Goal: Task Accomplishment & Management: Manage account settings

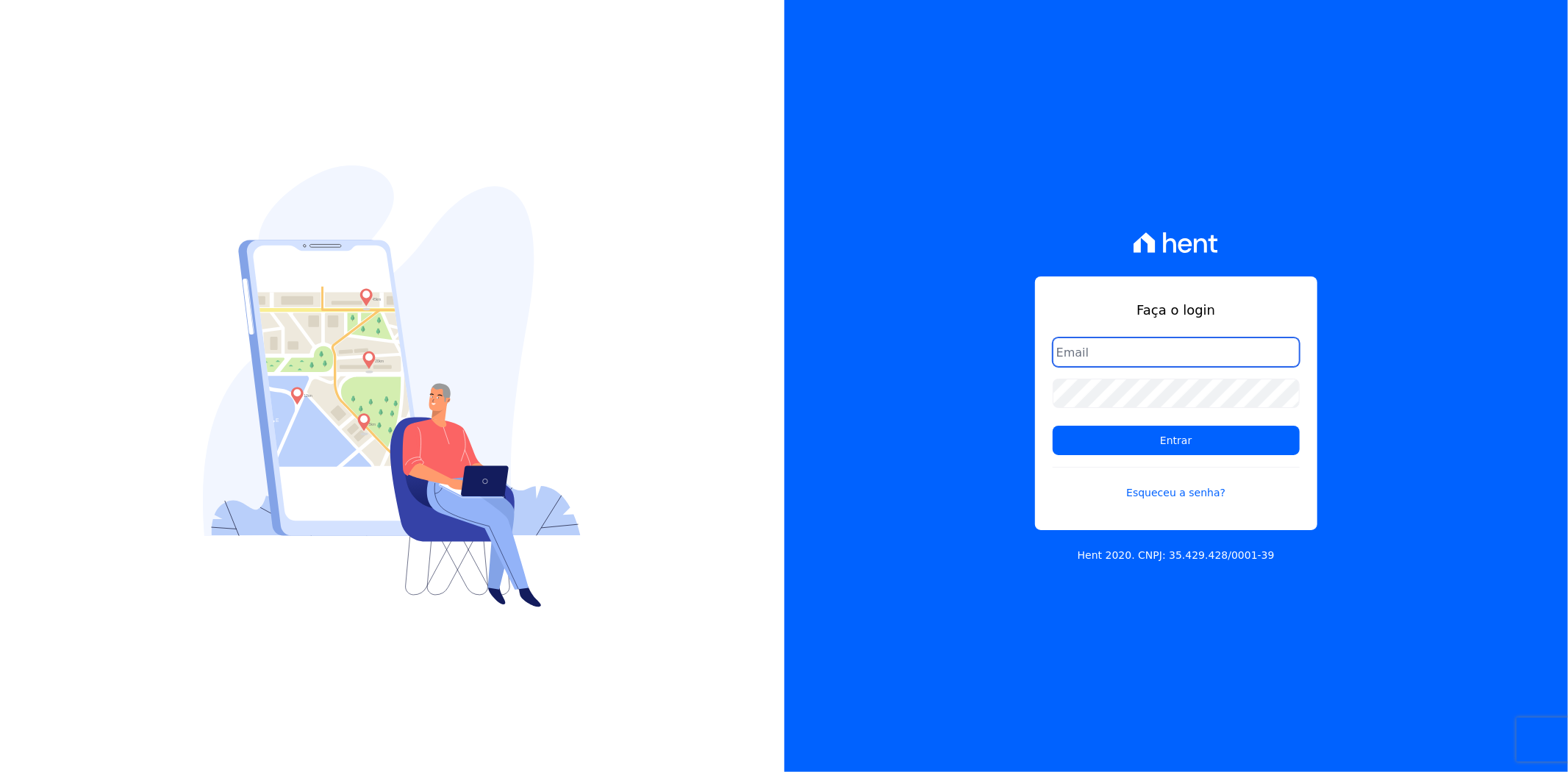
click at [1140, 363] on input "email" at bounding box center [1176, 352] width 247 height 29
click at [1151, 357] on input "email" at bounding box center [1176, 352] width 247 height 29
type input "[EMAIL_ADDRESS][DOMAIN_NAME]"
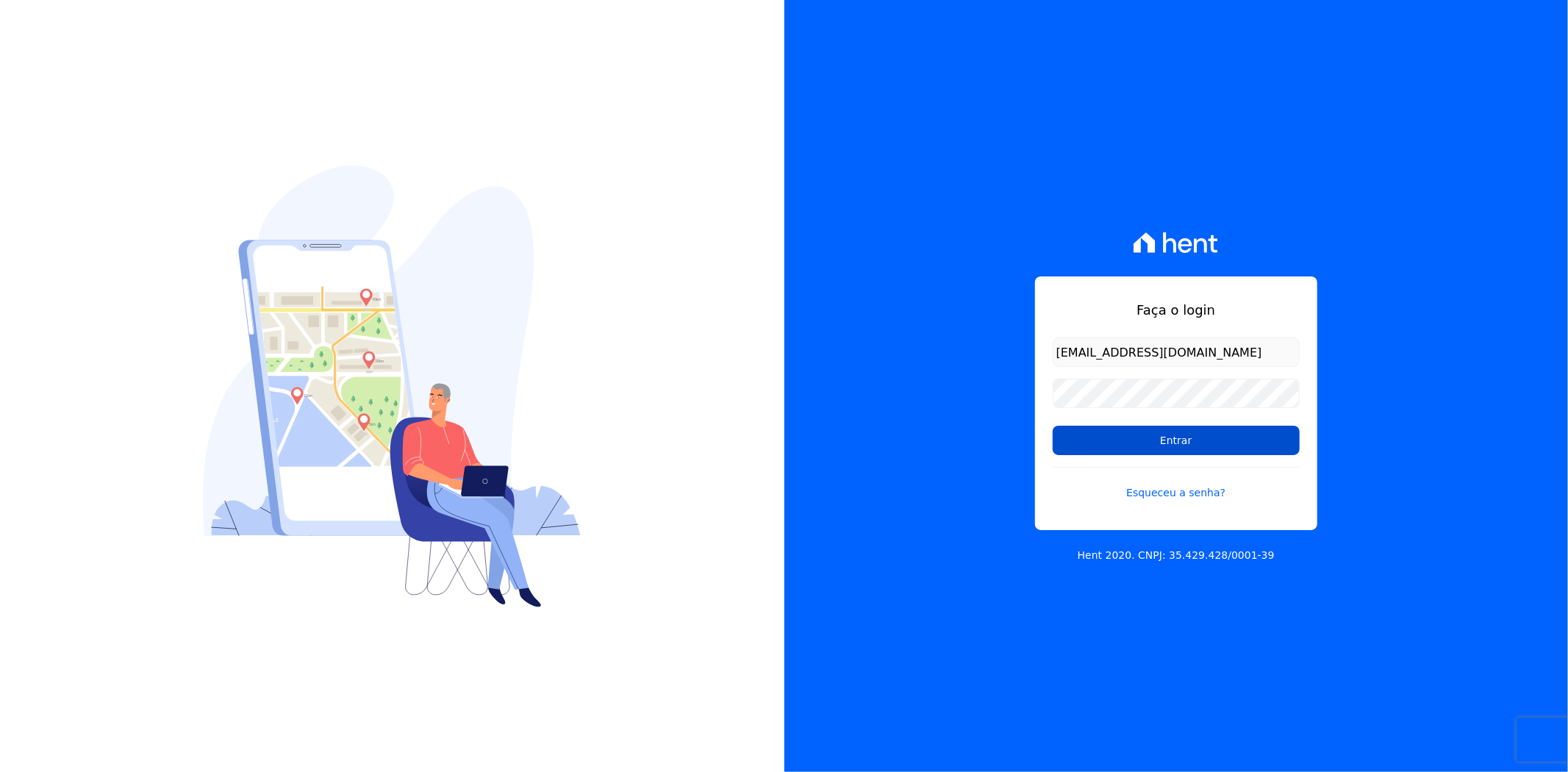
click at [1158, 432] on input "Entrar" at bounding box center [1176, 440] width 247 height 29
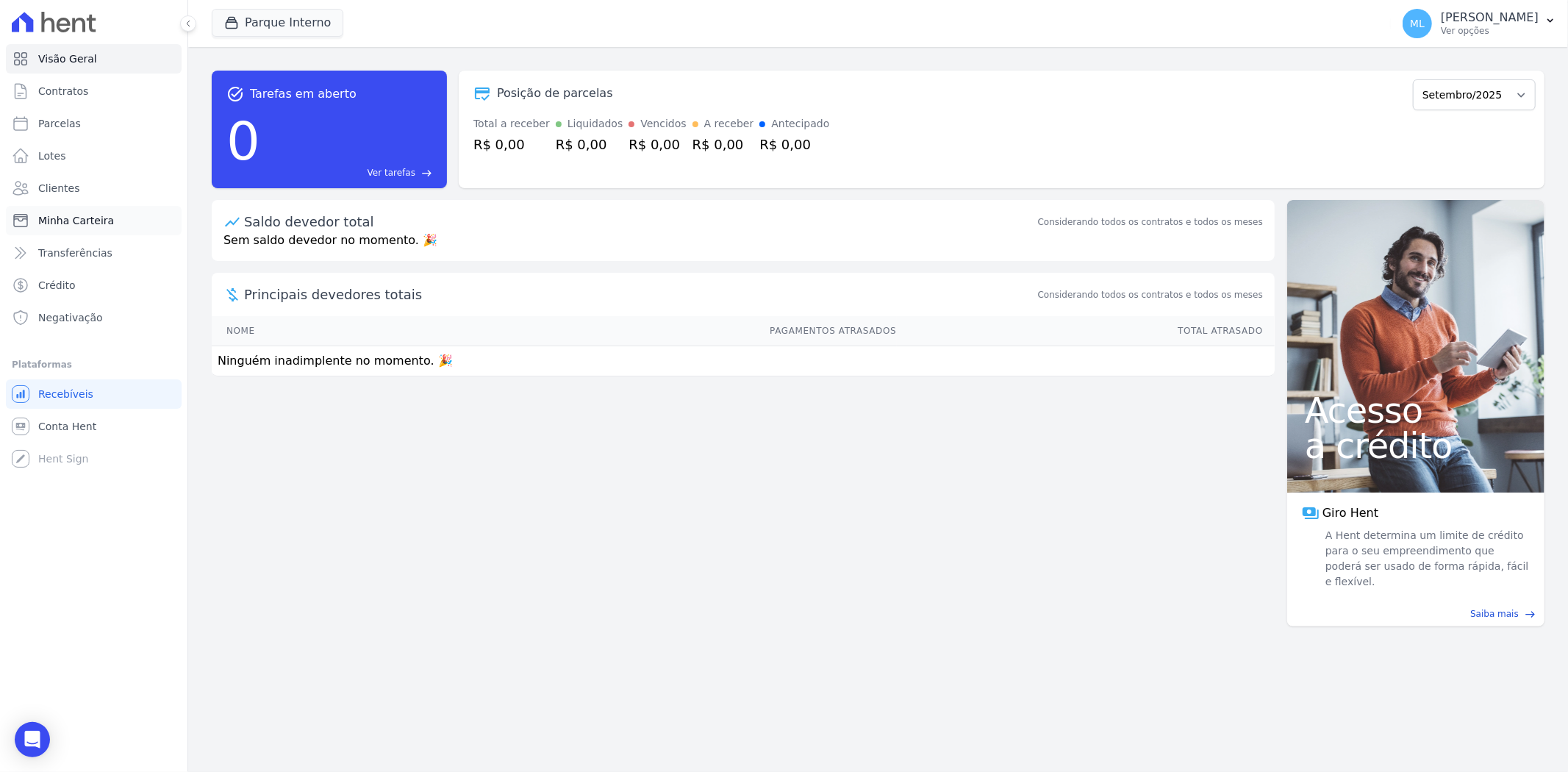
click at [105, 213] on span "Minha Carteira" at bounding box center [76, 221] width 76 height 15
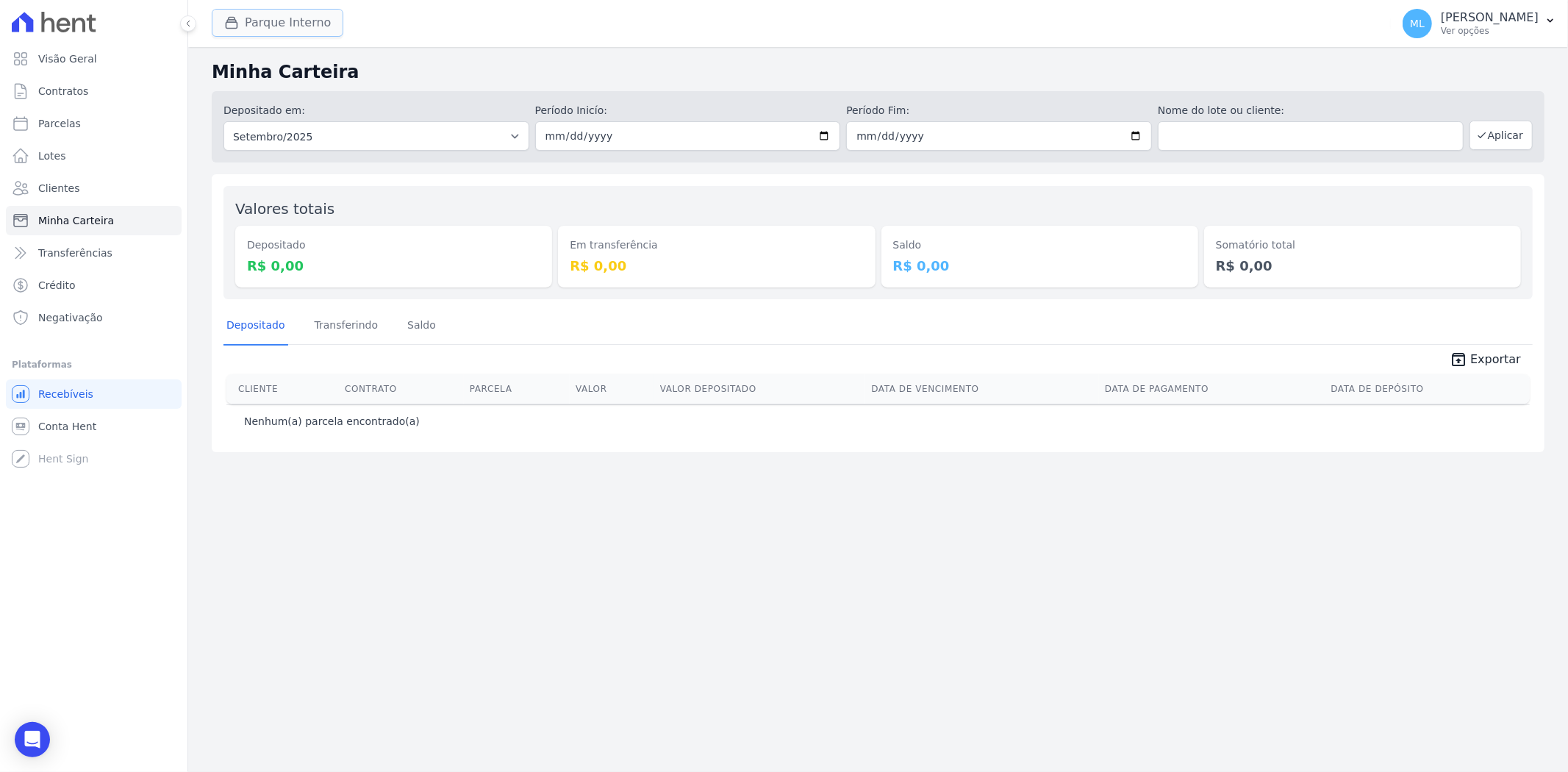
click at [284, 24] on button "Parque Interno" at bounding box center [277, 22] width 132 height 28
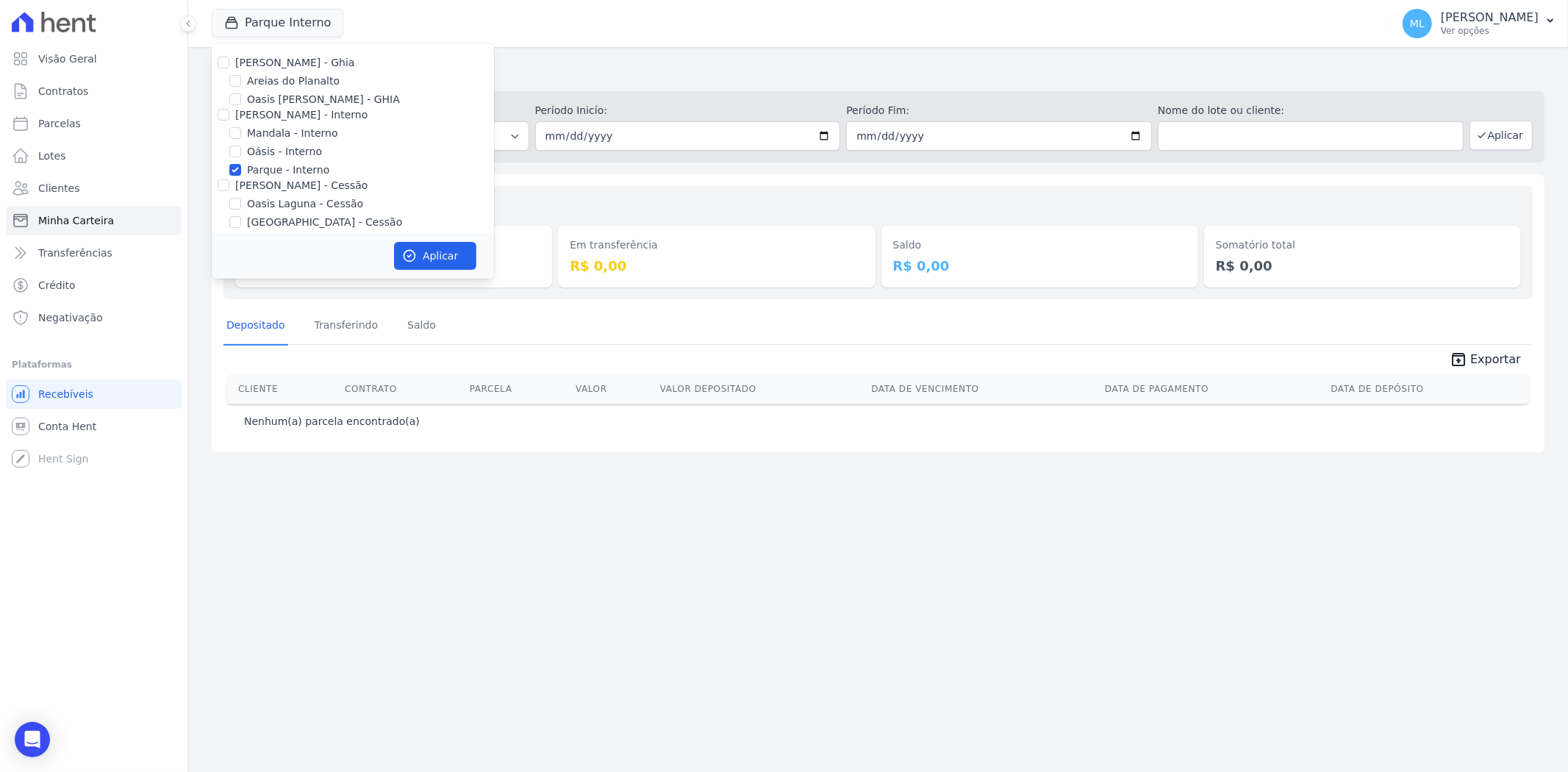
click at [290, 171] on label "Parque - Interno" at bounding box center [288, 170] width 83 height 15
click at [241, 171] on input "Parque - Interno" at bounding box center [235, 169] width 12 height 12
checkbox input "false"
click at [281, 81] on label "Areias do Planalto" at bounding box center [293, 81] width 92 height 15
click at [241, 81] on input "Areias do Planalto" at bounding box center [235, 80] width 12 height 12
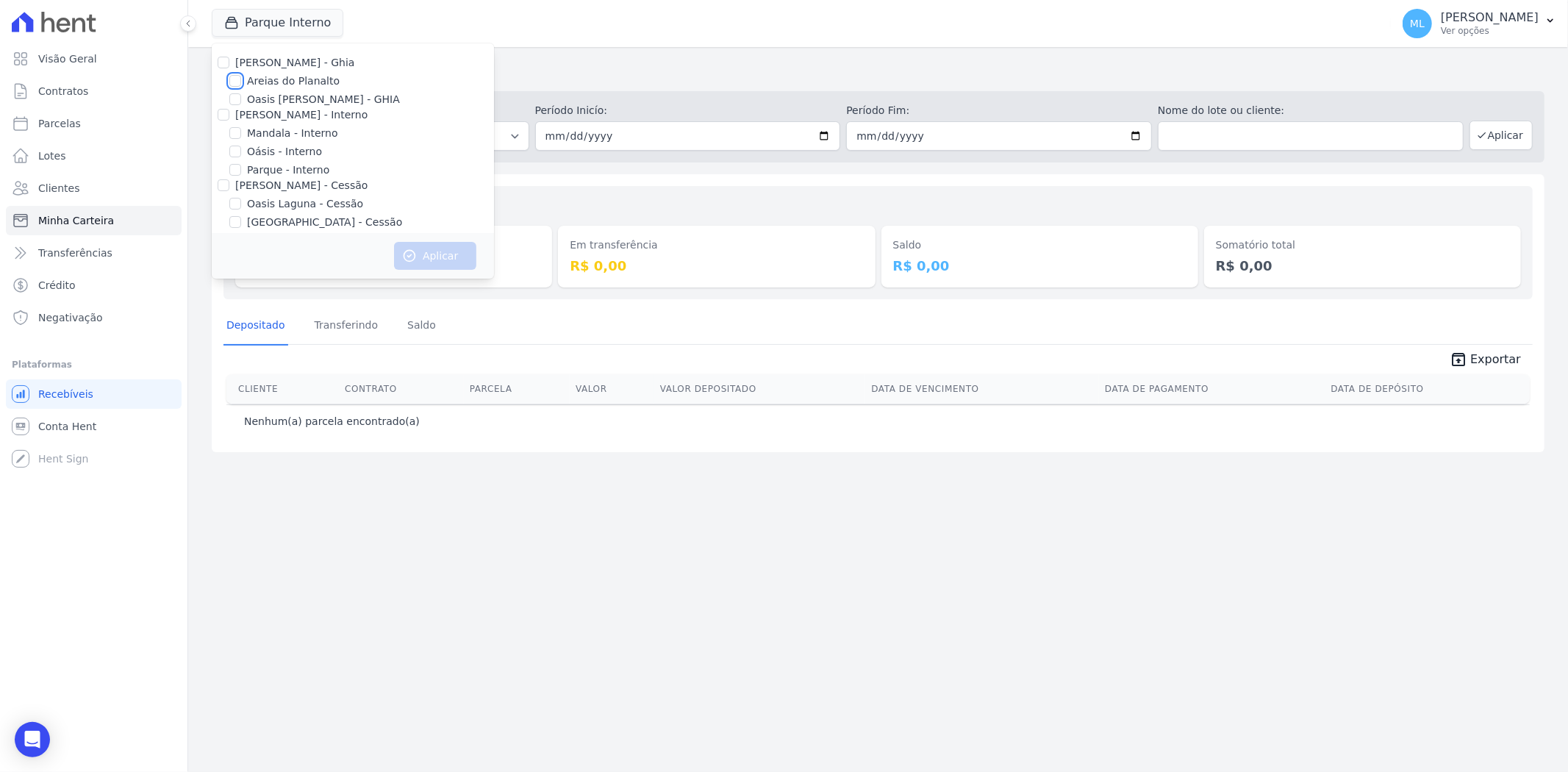
checkbox input "true"
click at [431, 247] on button "Aplicar" at bounding box center [435, 255] width 83 height 28
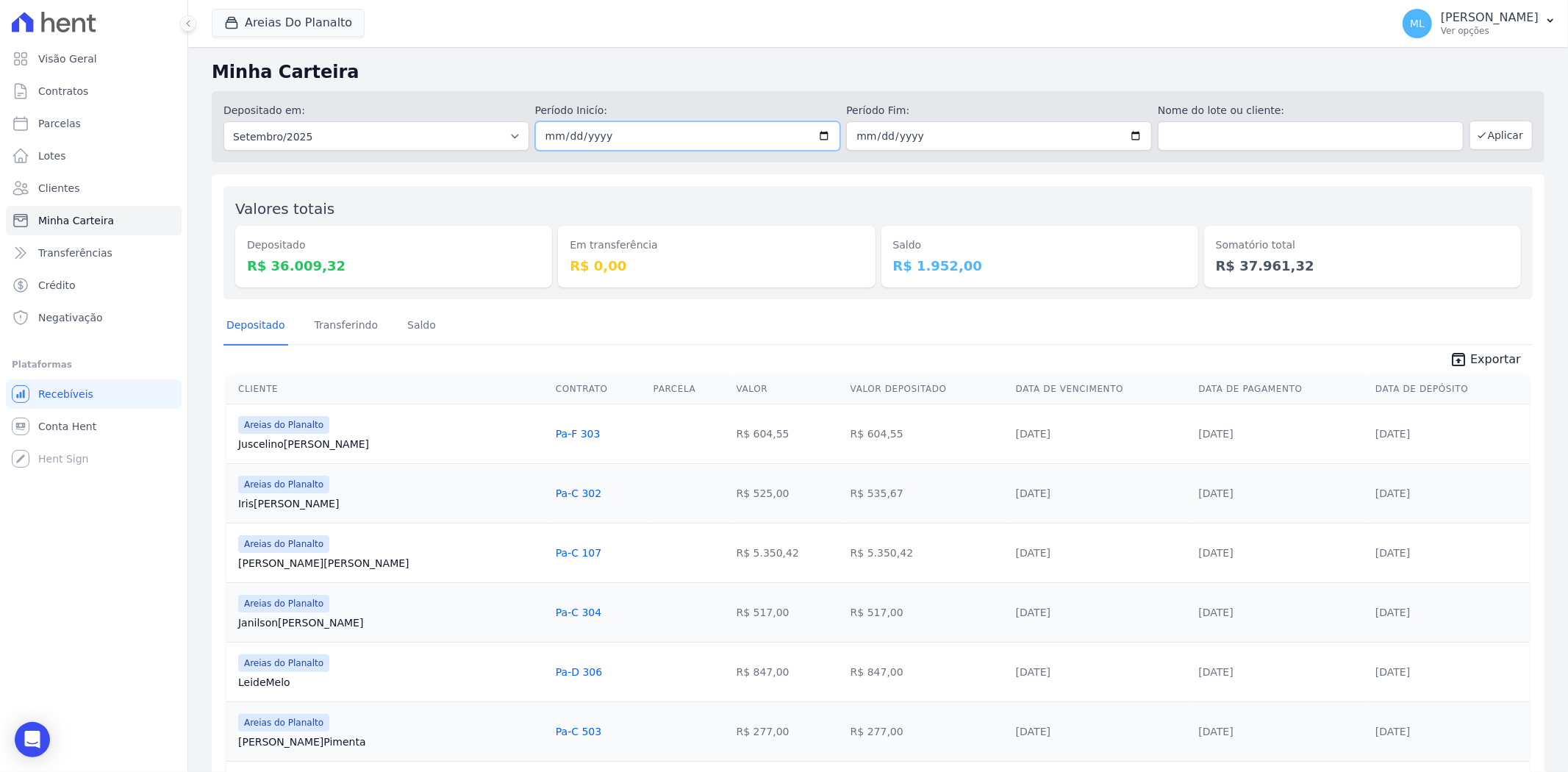
click at [812, 137] on input "2025-09-01" at bounding box center [688, 135] width 306 height 29
type input "2025-09-29"
click at [1128, 134] on input "2025-09-30" at bounding box center [999, 135] width 306 height 29
type input "2025-09-29"
click at [1499, 138] on button "Aplicar" at bounding box center [1500, 135] width 63 height 29
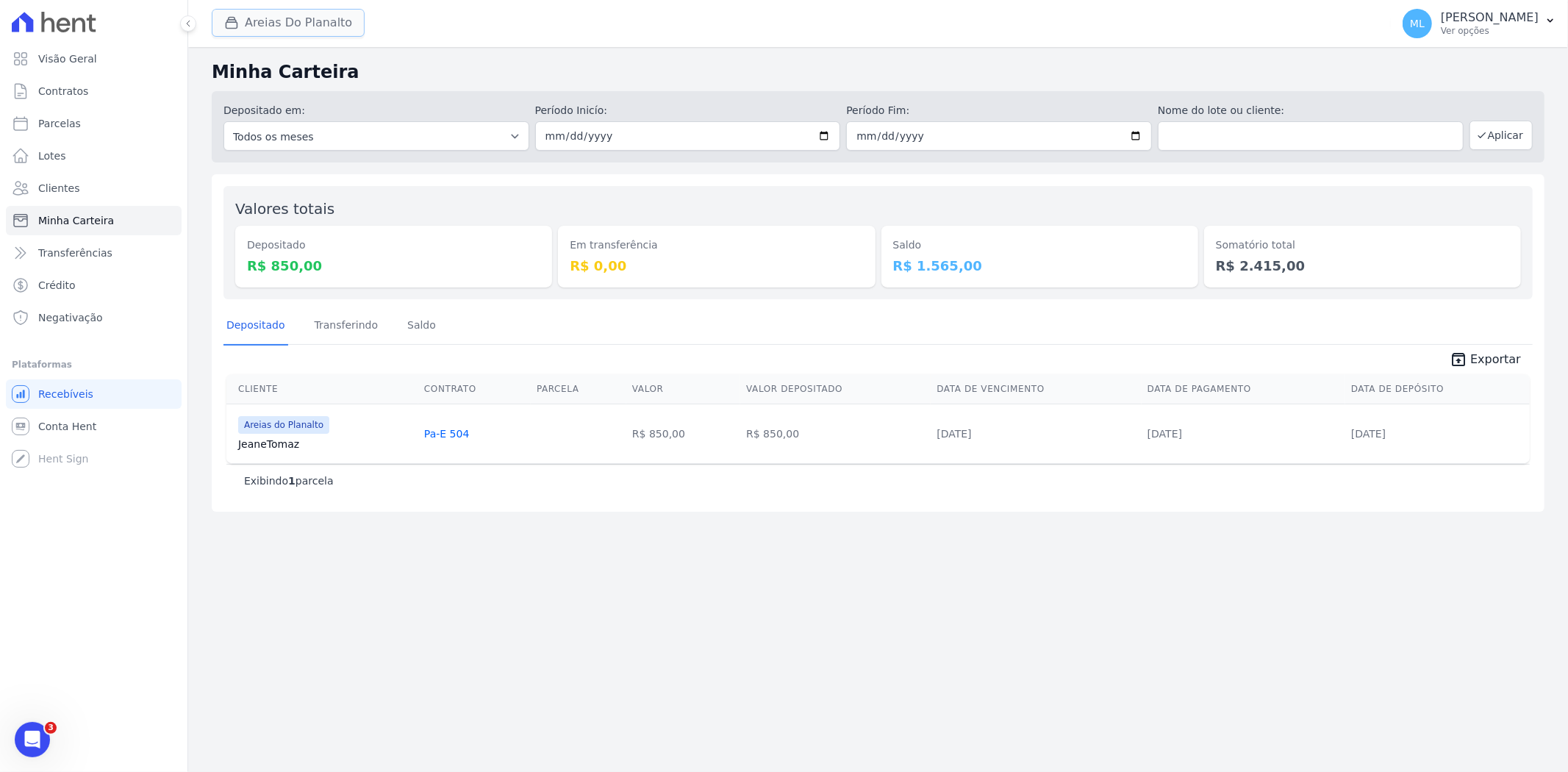
click at [329, 19] on button "Areias Do Planalto" at bounding box center [288, 22] width 153 height 28
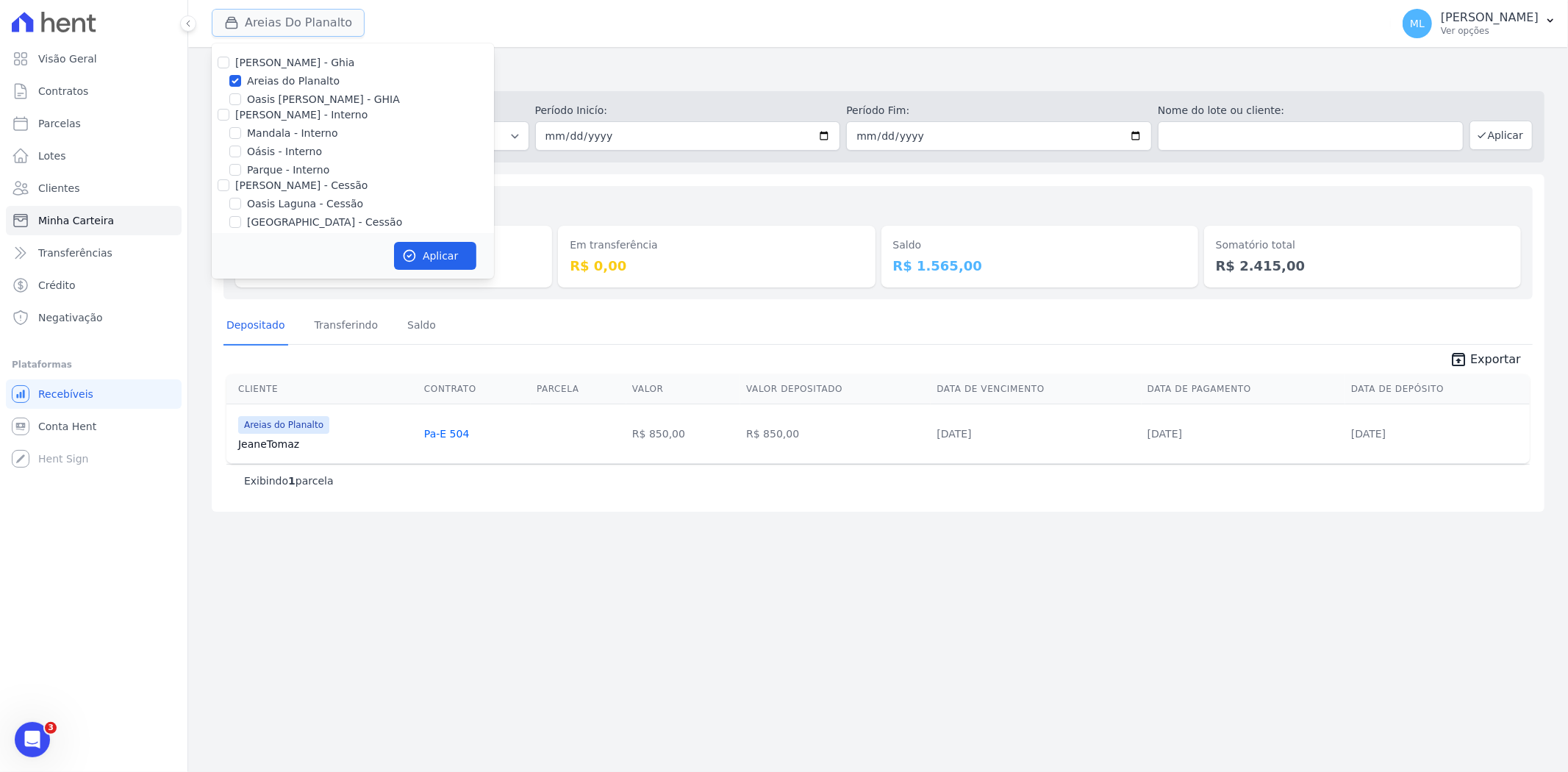
click at [329, 19] on button "Areias Do Planalto" at bounding box center [288, 22] width 153 height 28
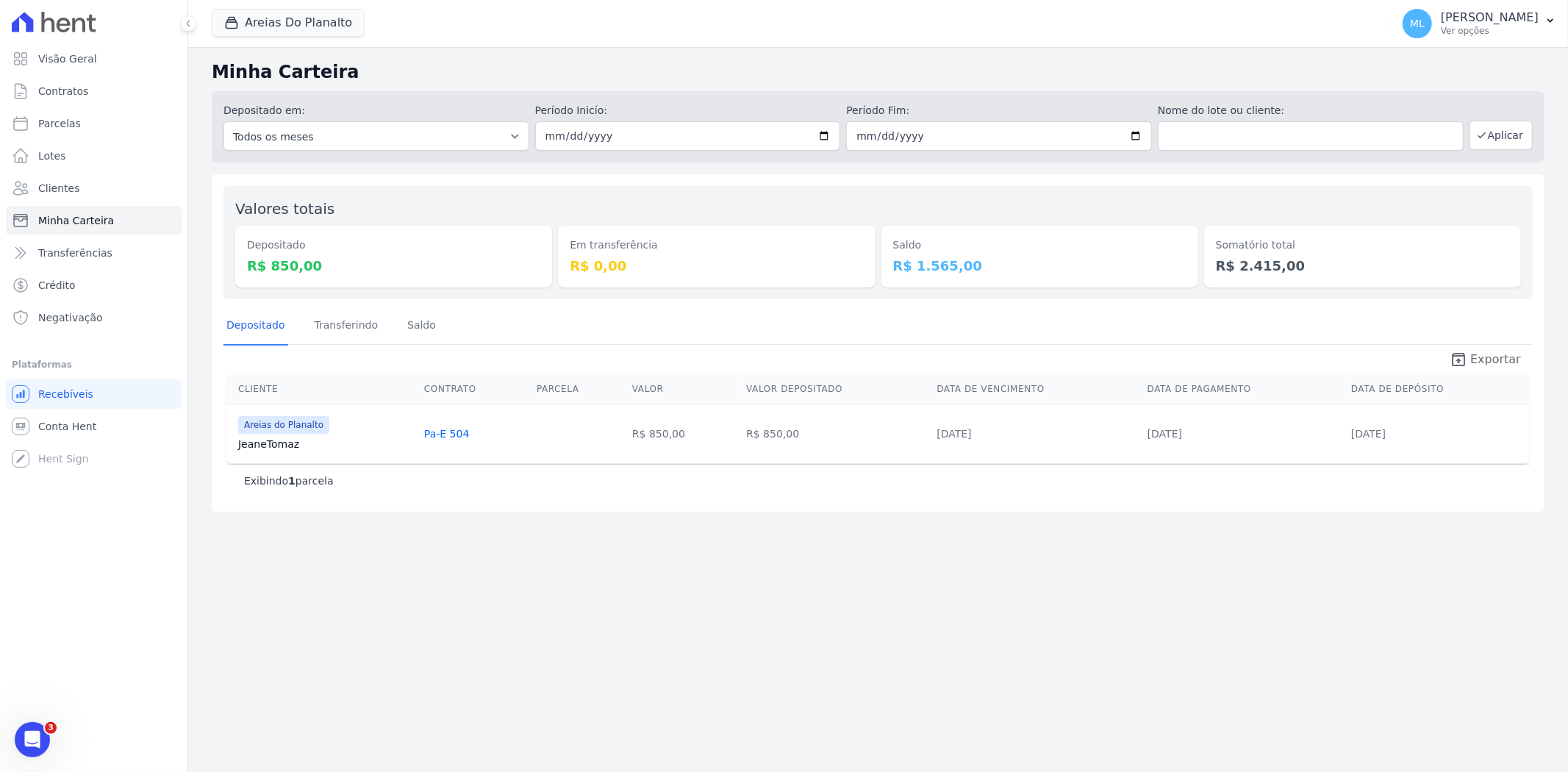
click at [1505, 358] on span "Exportar" at bounding box center [1495, 360] width 51 height 18
click at [321, 28] on button "Areias Do Planalto" at bounding box center [288, 22] width 153 height 28
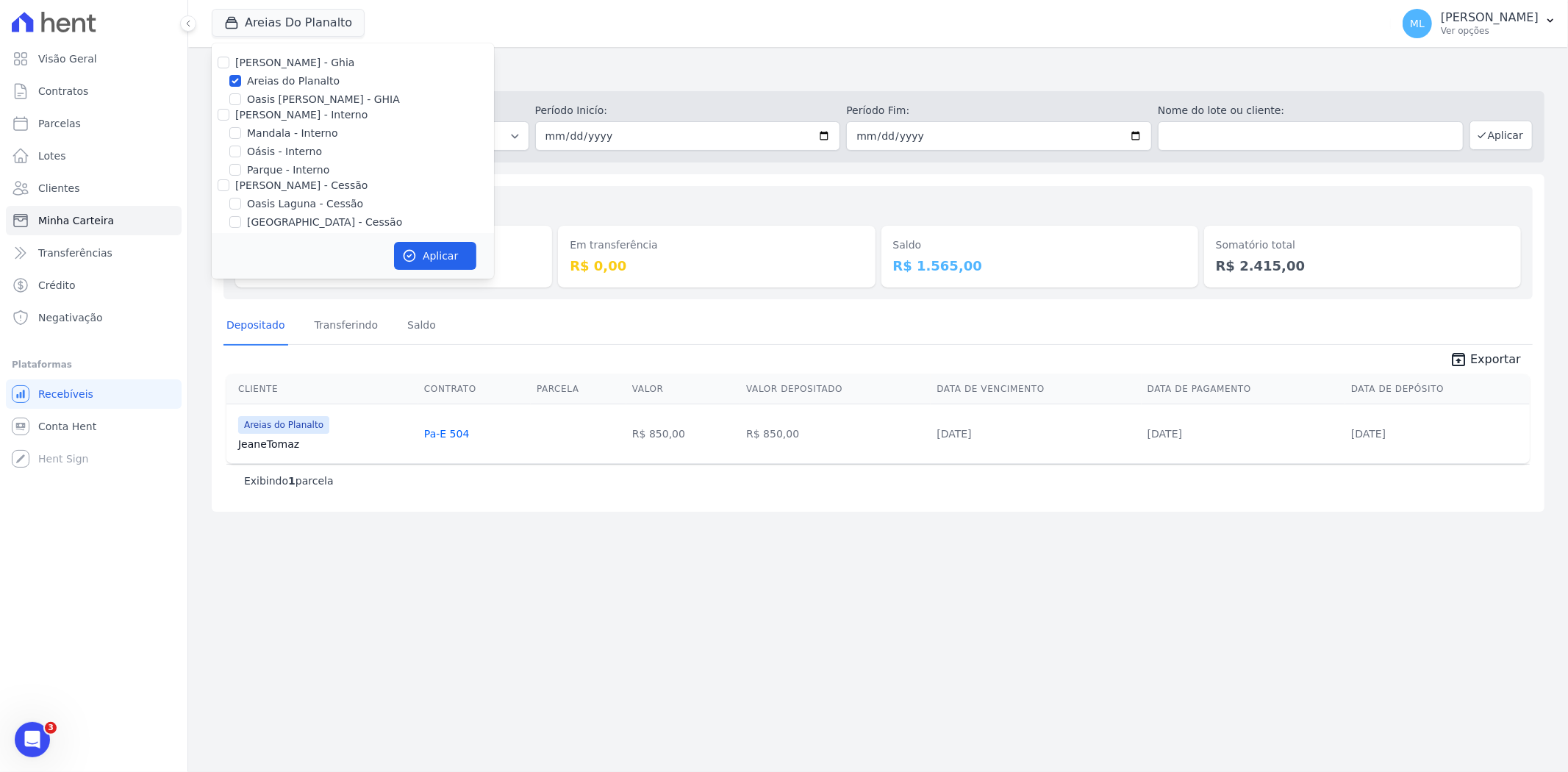
click at [284, 78] on label "Areias do Planalto" at bounding box center [293, 81] width 92 height 15
click at [241, 78] on input "Areias do Planalto" at bounding box center [235, 80] width 12 height 12
checkbox input "false"
click at [276, 173] on label "Parque - Interno" at bounding box center [288, 170] width 83 height 15
click at [241, 173] on input "Parque - Interno" at bounding box center [235, 169] width 12 height 12
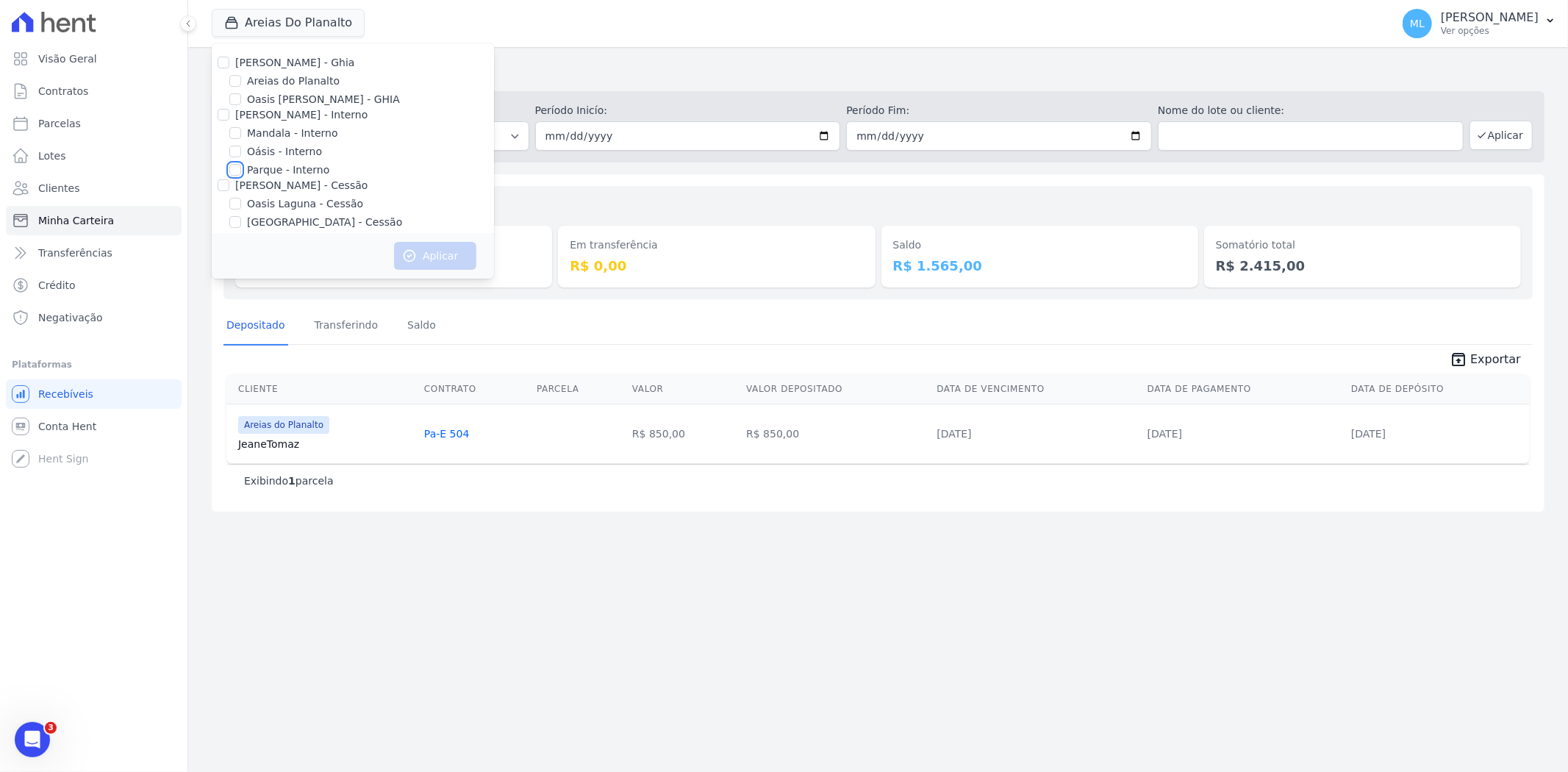
checkbox input "true"
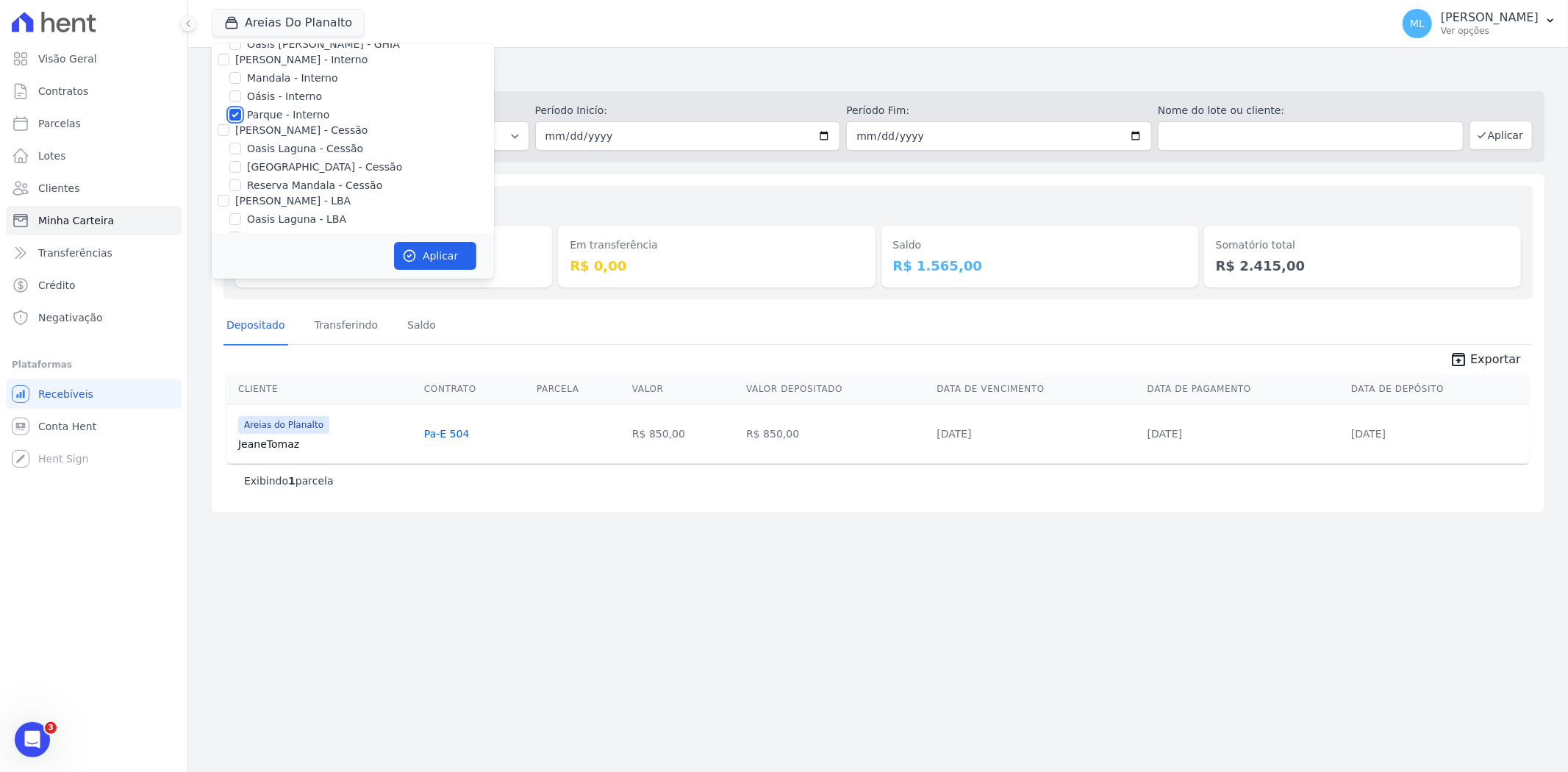
scroll to position [82, 0]
click at [310, 135] on label "Parque do Planalto - Cessão" at bounding box center [324, 141] width 156 height 15
click at [241, 135] on input "Parque do Planalto - Cessão" at bounding box center [235, 140] width 12 height 12
checkbox input "true"
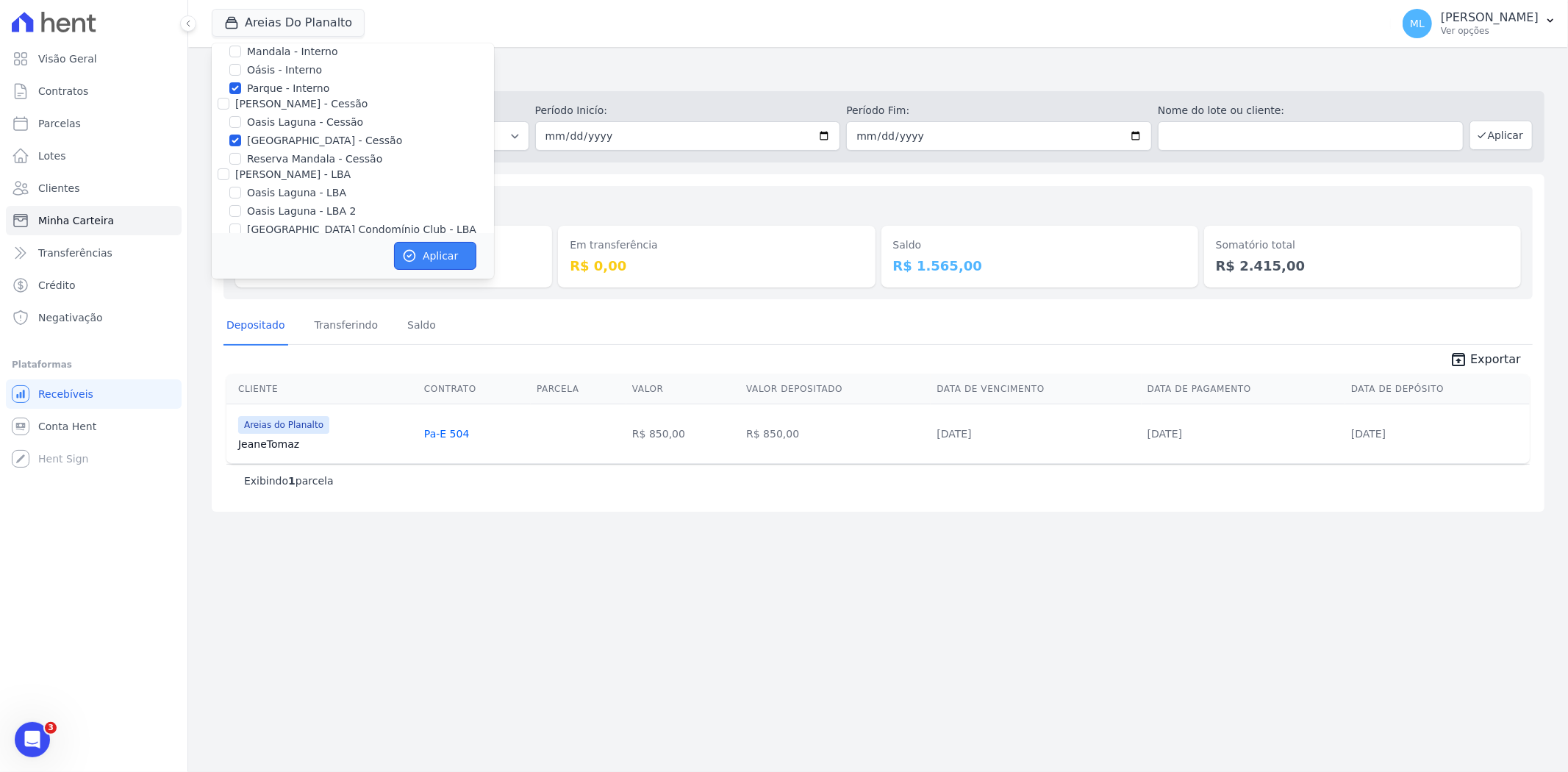
click at [438, 250] on button "Aplicar" at bounding box center [435, 255] width 83 height 28
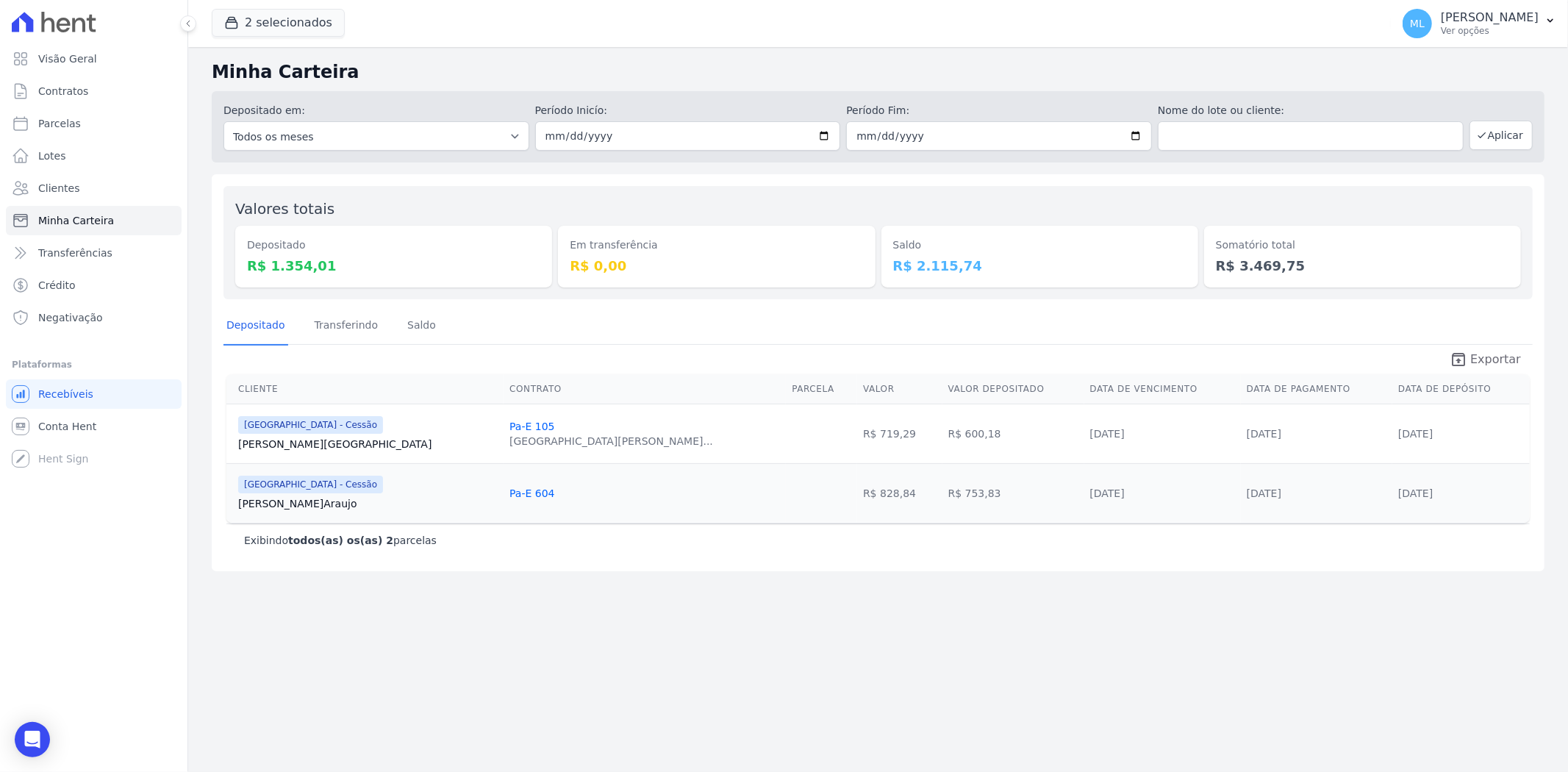
click at [1487, 357] on span "Exportar" at bounding box center [1495, 360] width 51 height 18
click at [300, 23] on button "2 selecionados" at bounding box center [278, 22] width 133 height 28
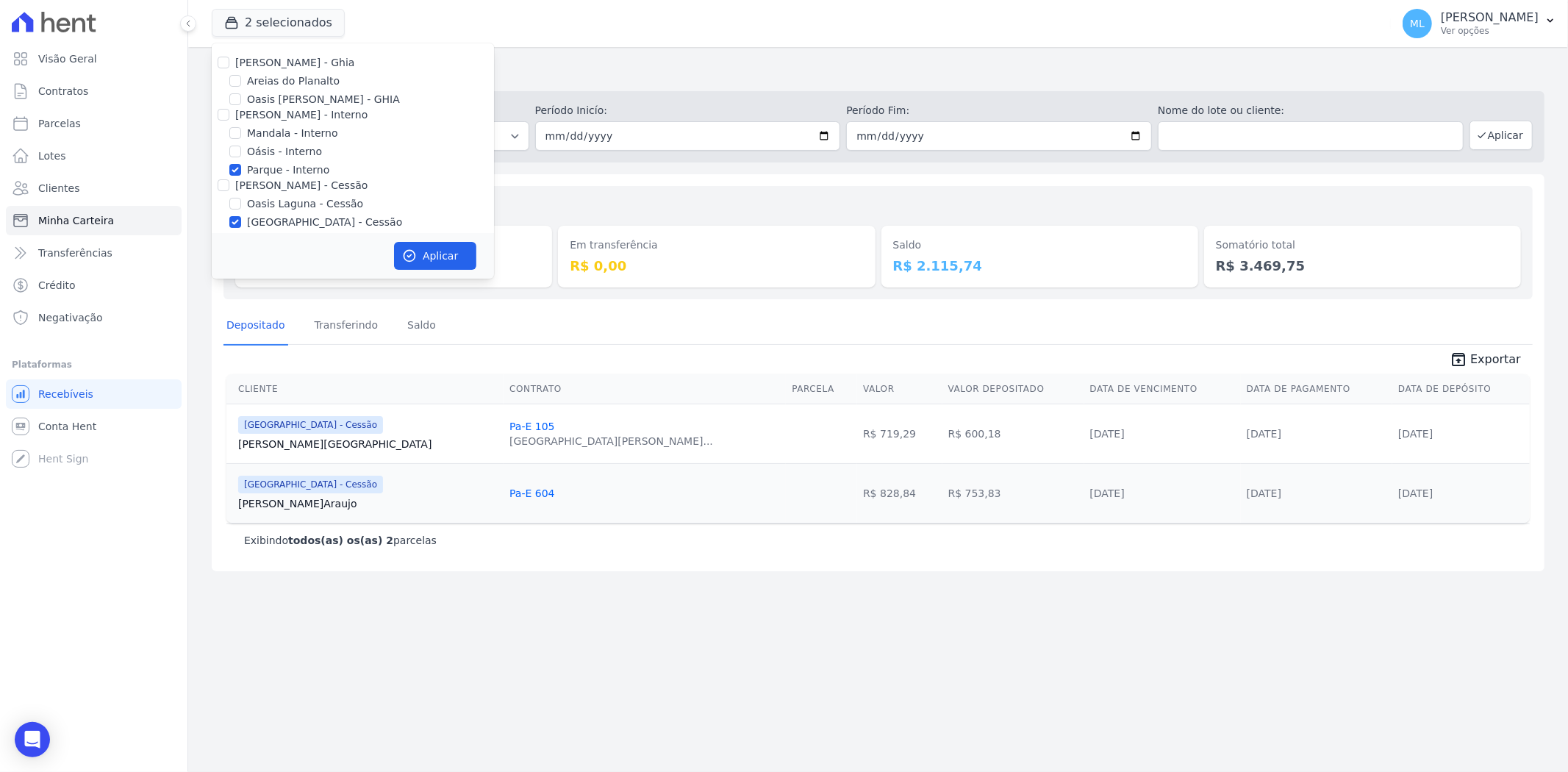
click at [283, 169] on label "Parque - Interno" at bounding box center [288, 170] width 83 height 15
click at [241, 169] on input "Parque - Interno" at bounding box center [235, 169] width 12 height 12
checkbox input "false"
click at [292, 222] on label "Parque do Planalto - Cessão" at bounding box center [324, 222] width 156 height 15
click at [241, 222] on input "Parque do Planalto - Cessão" at bounding box center [235, 221] width 12 height 12
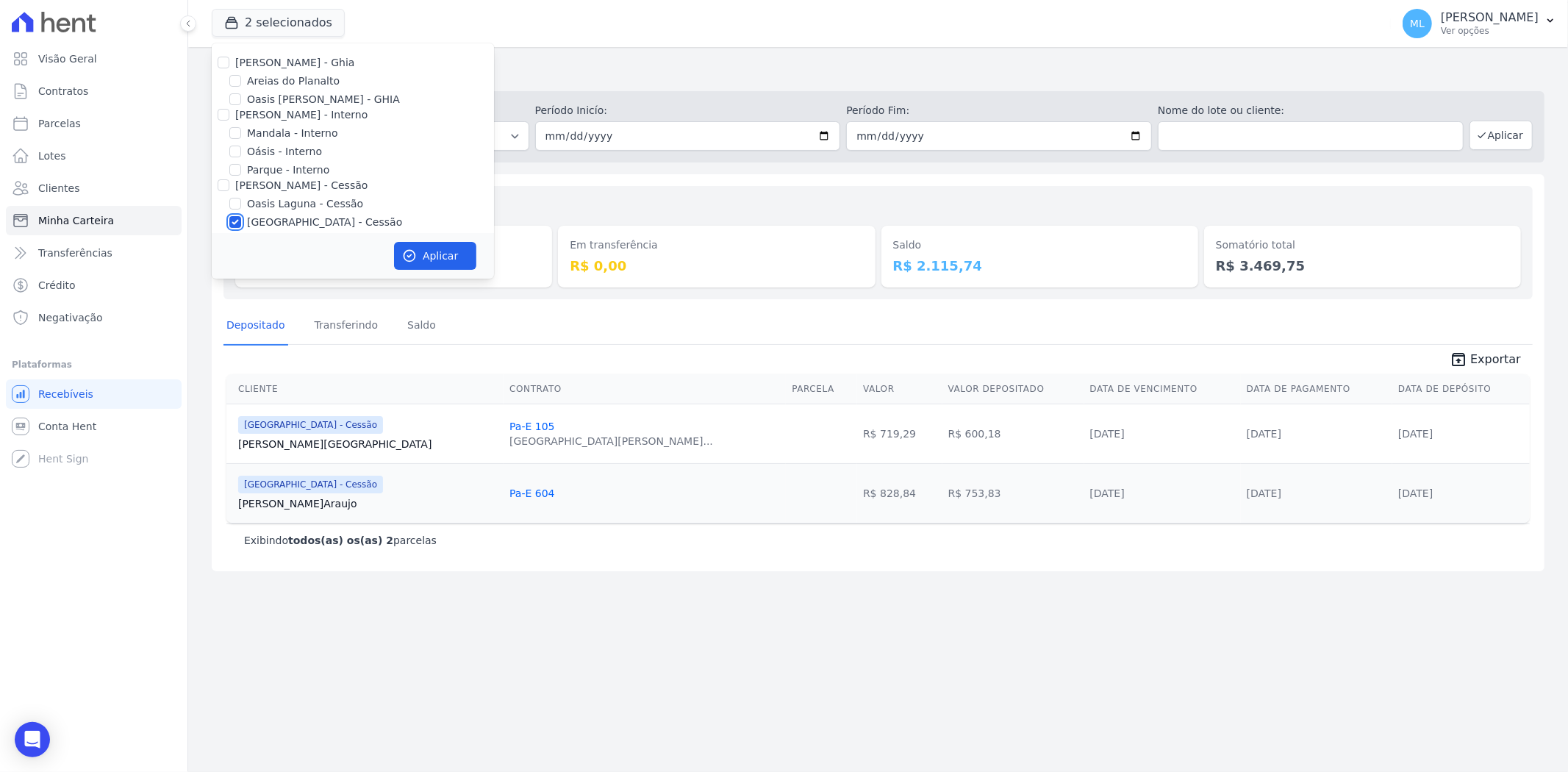
checkbox input "false"
click at [292, 173] on label "Parque do Planalto Condomínio Club - LBA" at bounding box center [362, 176] width 229 height 15
click at [241, 173] on input "Parque do Planalto Condomínio Club - LBA" at bounding box center [235, 176] width 12 height 12
checkbox input "true"
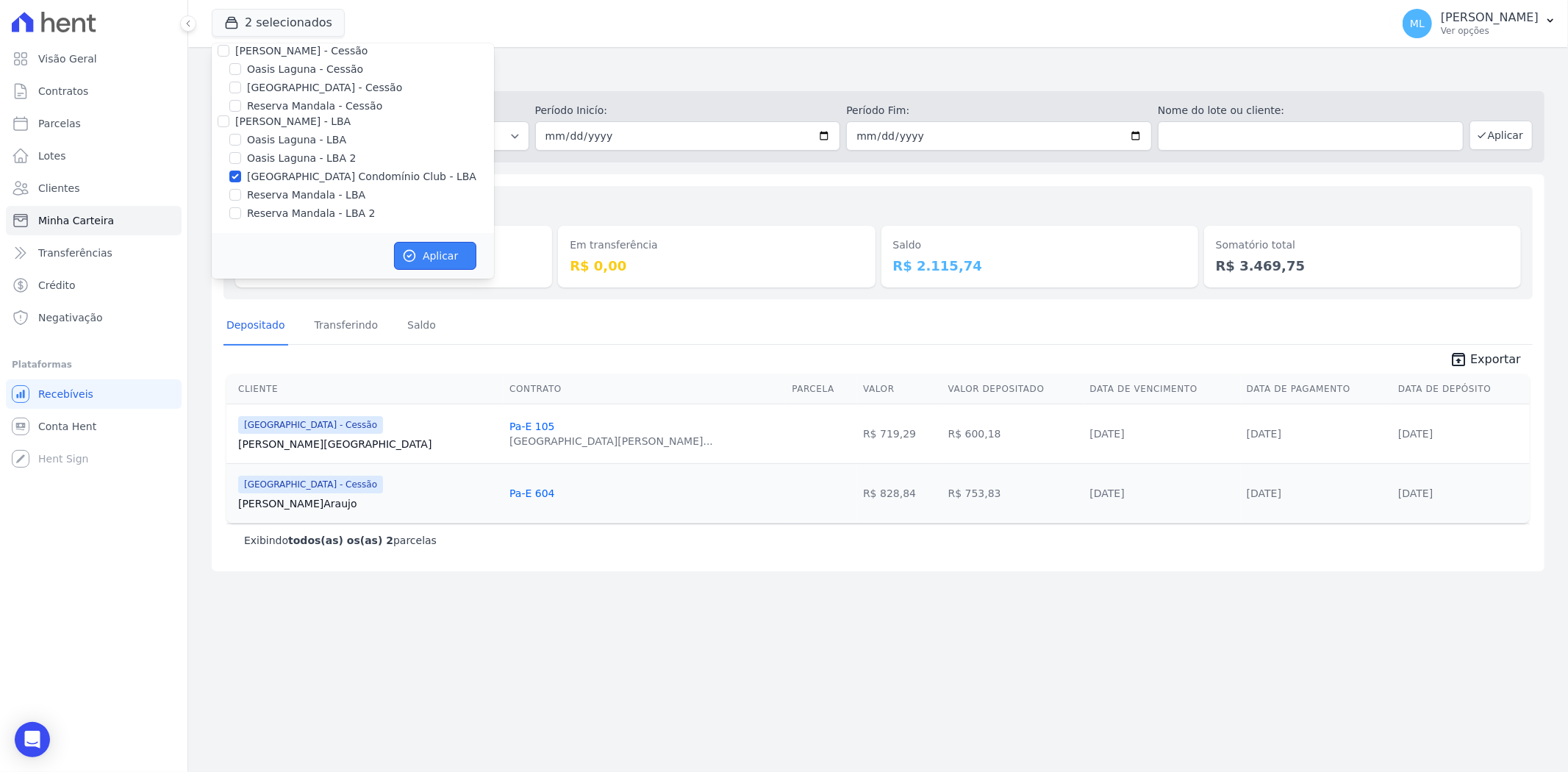
click at [435, 252] on button "Aplicar" at bounding box center [435, 255] width 83 height 28
click at [568, 180] on div "Valores totais Depositado R$ 1.354,01 Em transferência R$ 0,00 Saldo R$ 2.115,7…" at bounding box center [878, 373] width 1333 height 398
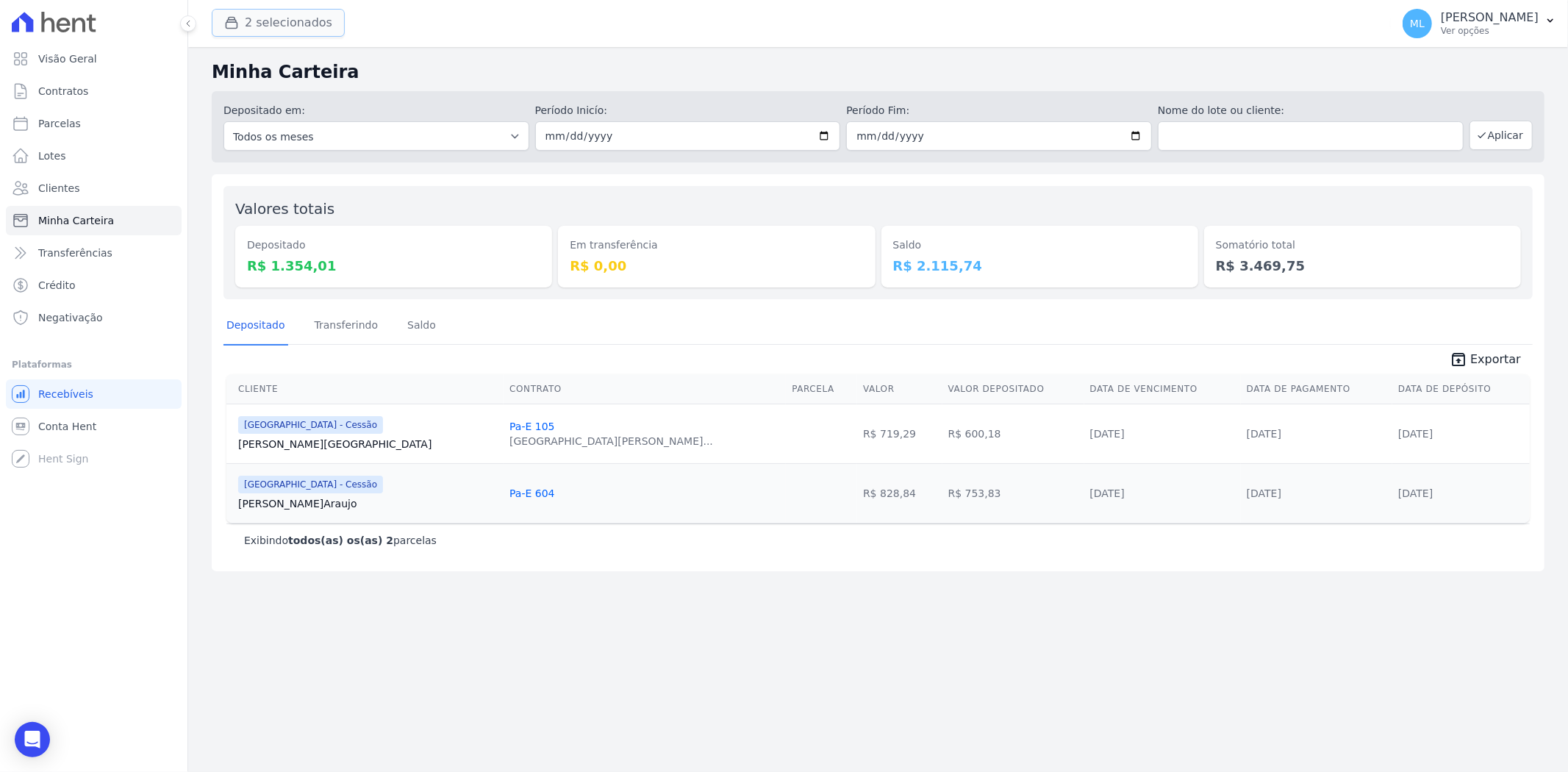
click at [282, 28] on button "2 selecionados" at bounding box center [278, 22] width 133 height 28
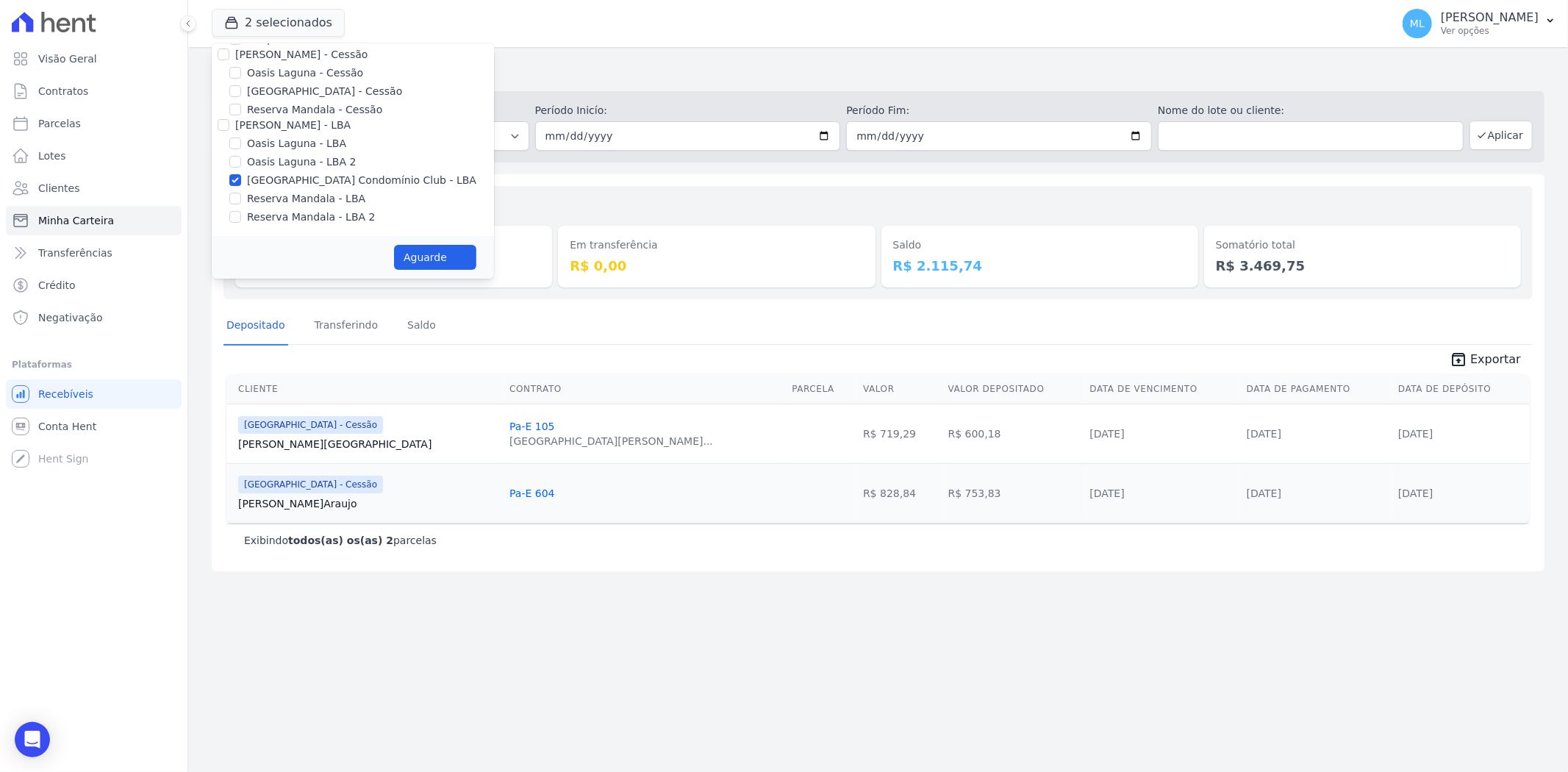
click at [594, 189] on div "Valores totais Depositado R$ 1.354,01 Em transferência R$ 0,00 Saldo R$ 2.115,7…" at bounding box center [877, 242] width 1309 height 113
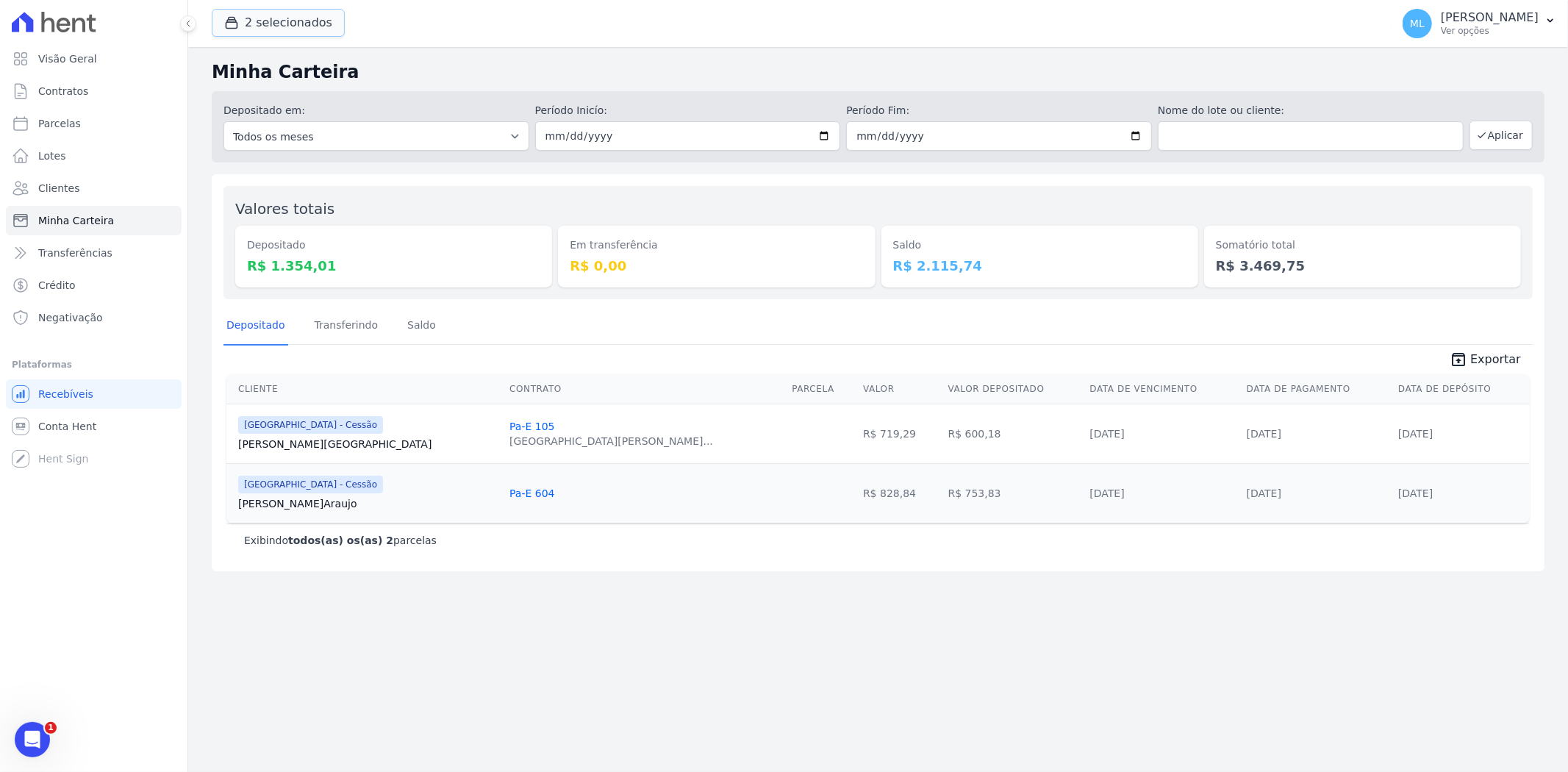
drag, startPoint x: 284, startPoint y: 25, endPoint x: 275, endPoint y: 66, distance: 42.0
click at [284, 25] on button "2 selecionados" at bounding box center [278, 22] width 133 height 28
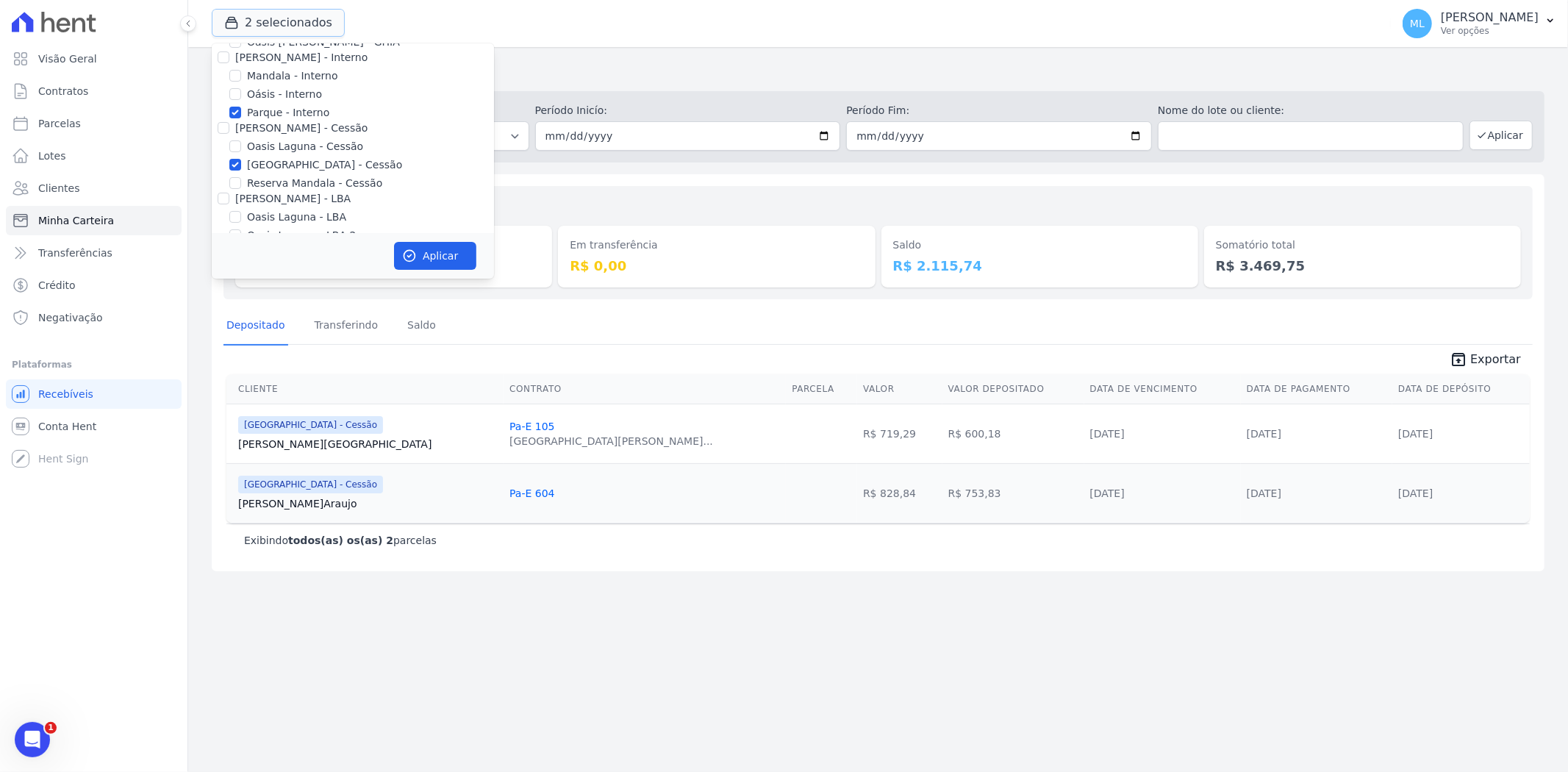
scroll to position [134, 0]
click at [280, 89] on label "Parque do Planalto - Cessão" at bounding box center [324, 87] width 156 height 15
click at [241, 89] on input "Parque do Planalto - Cessão" at bounding box center [235, 87] width 12 height 12
checkbox input "false"
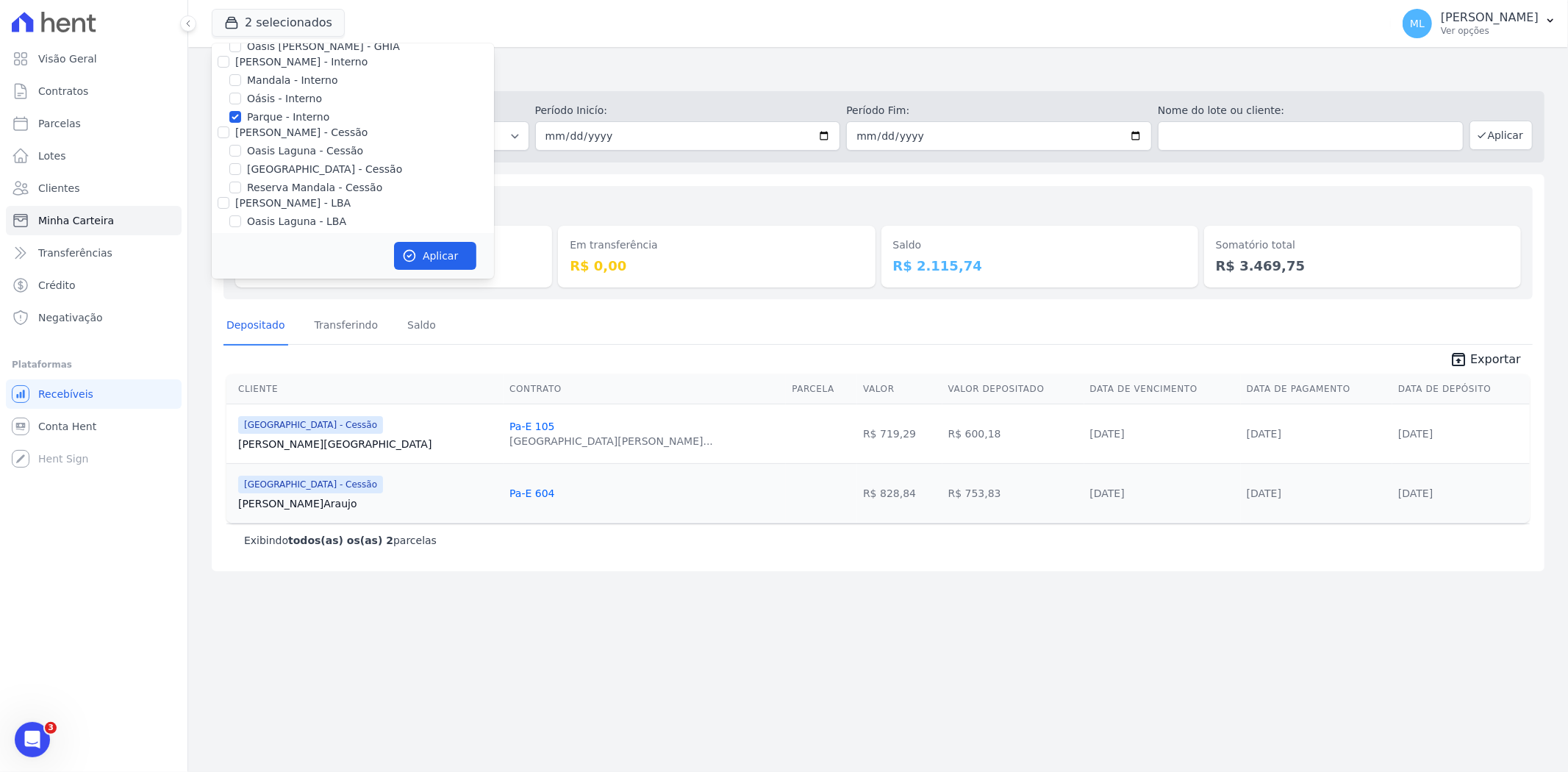
click at [300, 115] on label "Parque - Interno" at bounding box center [288, 117] width 83 height 15
click at [241, 115] on input "Parque - Interno" at bounding box center [235, 117] width 12 height 12
checkbox input "false"
click at [368, 174] on label "Parque do Planalto Condomínio Club - LBA" at bounding box center [362, 176] width 229 height 15
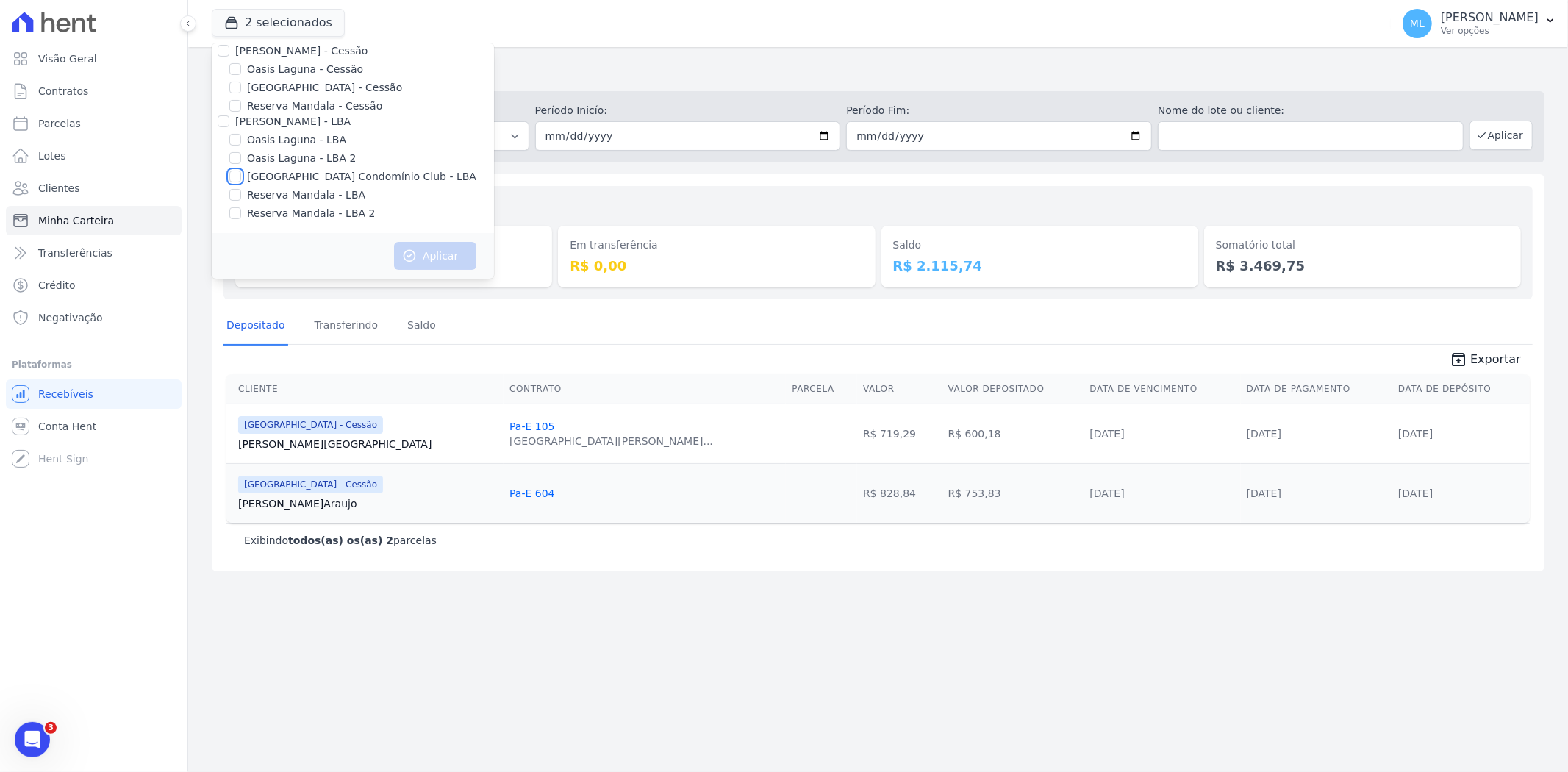
click at [241, 174] on input "Parque do Planalto Condomínio Club - LBA" at bounding box center [235, 176] width 12 height 12
checkbox input "true"
click at [472, 270] on div "Aplicar" at bounding box center [353, 255] width 283 height 45
click at [458, 256] on button "Aplicar" at bounding box center [435, 255] width 83 height 28
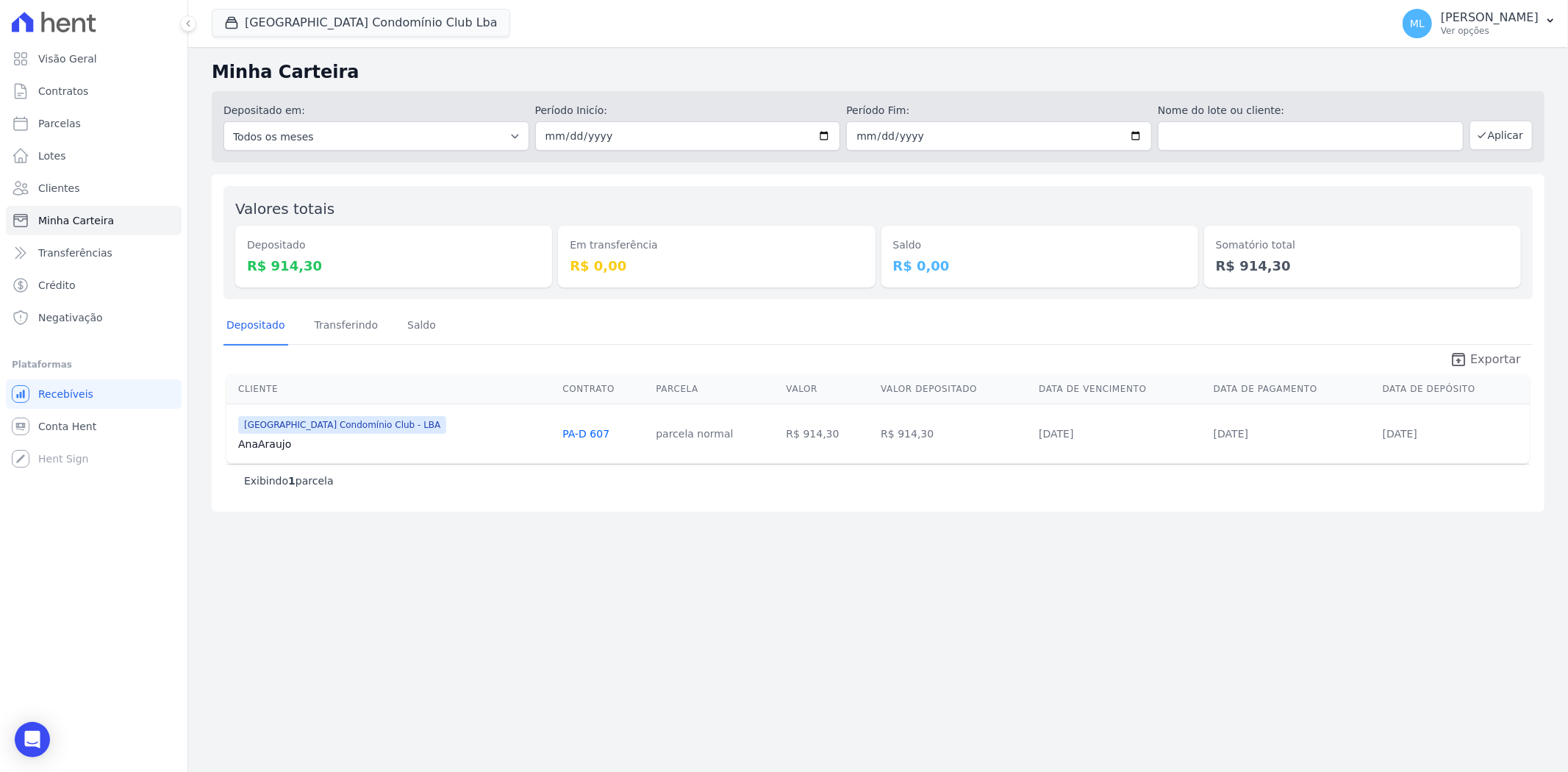
click at [1468, 358] on icon "unarchive" at bounding box center [1459, 360] width 18 height 18
click at [407, 29] on button "Parque Do Planalto Condomínio Club Lba" at bounding box center [361, 22] width 299 height 28
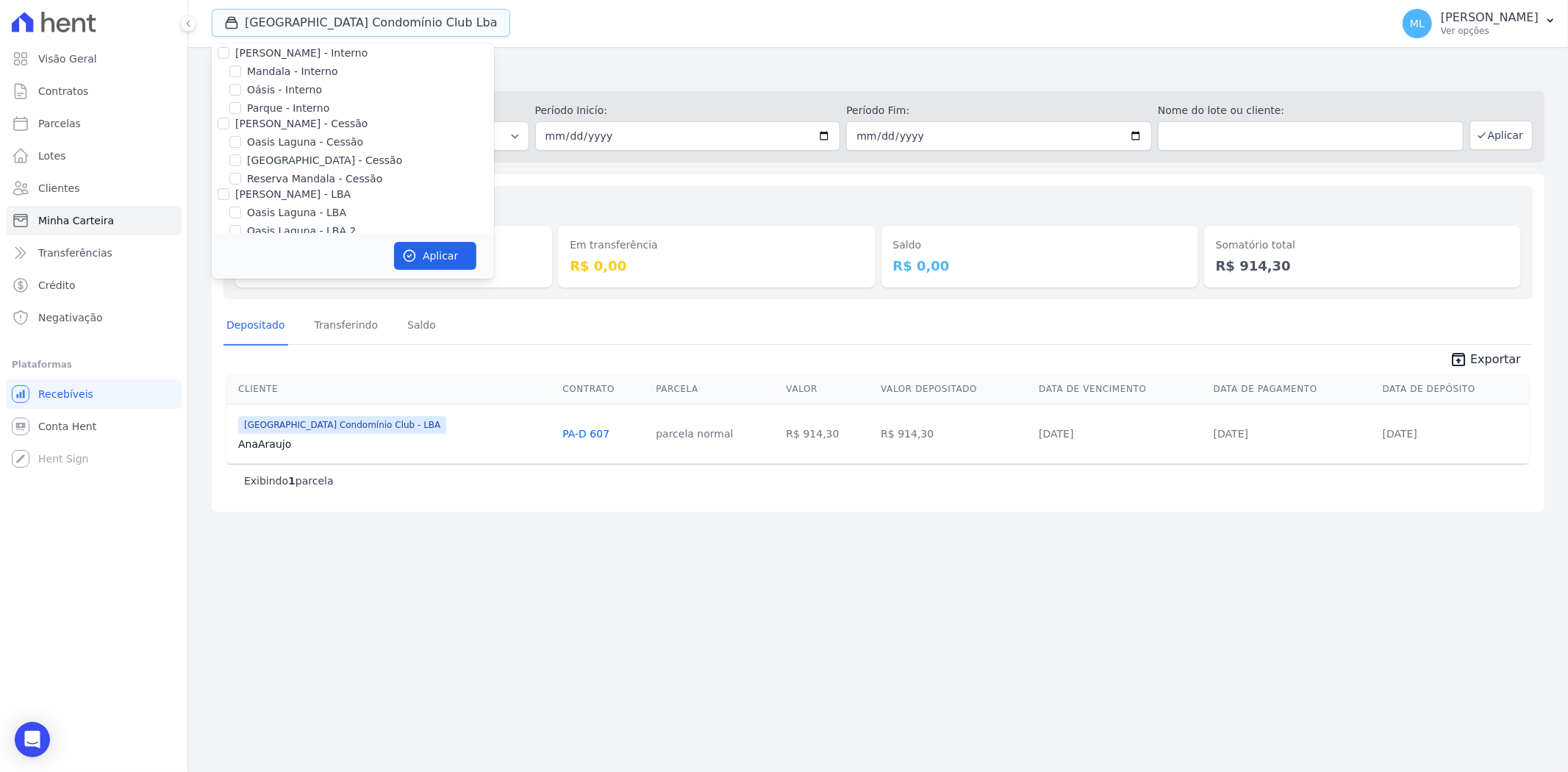
scroll to position [134, 0]
click at [320, 177] on label "Parque do Planalto Condomínio Club - LBA" at bounding box center [362, 176] width 229 height 15
click at [241, 177] on input "Parque do Planalto Condomínio Club - LBA" at bounding box center [235, 176] width 12 height 12
checkbox input "false"
click at [303, 82] on label "Parque do Planalto - Cessão" at bounding box center [324, 87] width 156 height 15
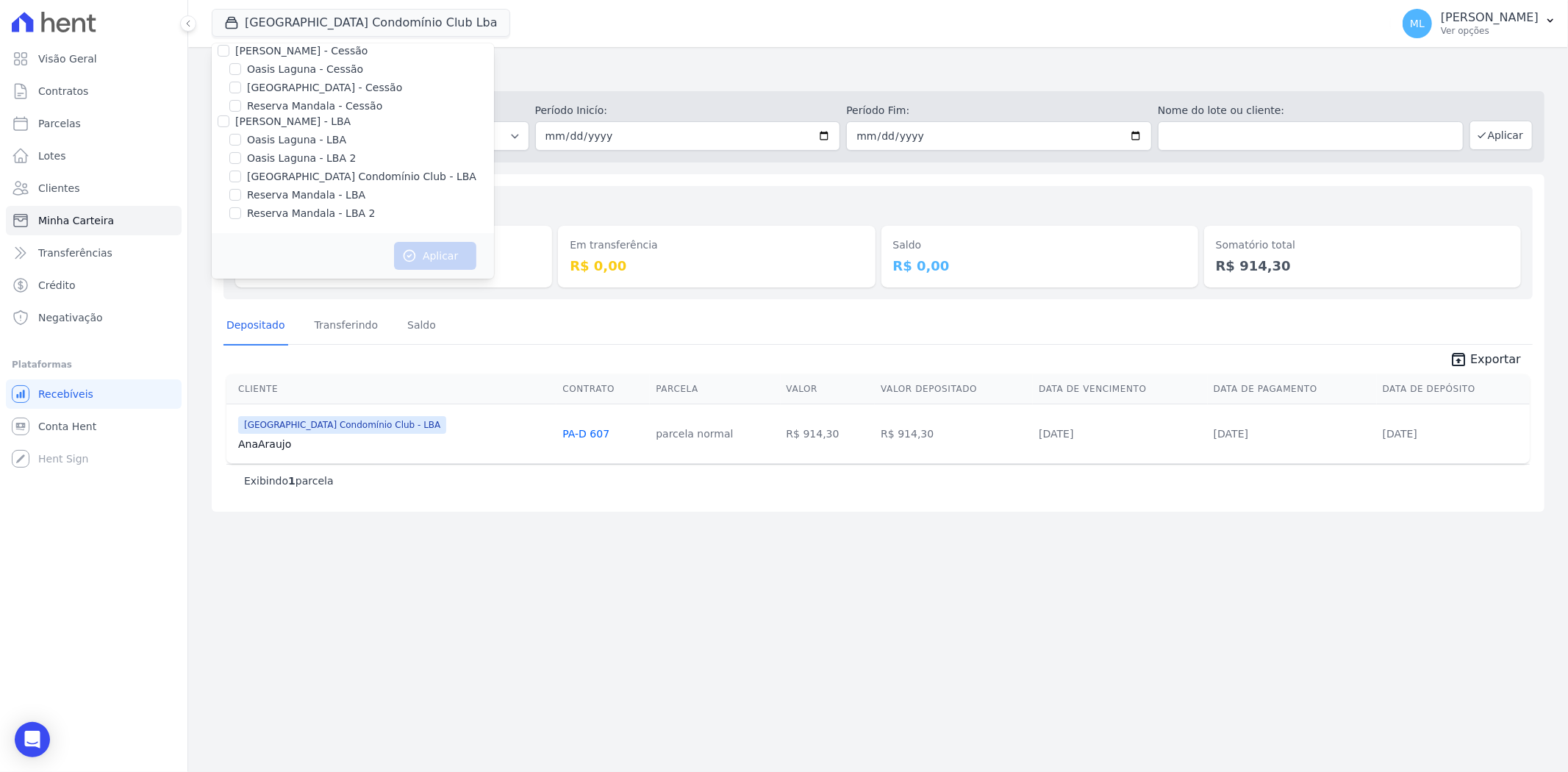
click at [241, 82] on input "Parque do Planalto - Cessão" at bounding box center [235, 87] width 12 height 12
checkbox input "true"
click at [423, 253] on button "Aplicar" at bounding box center [435, 255] width 83 height 28
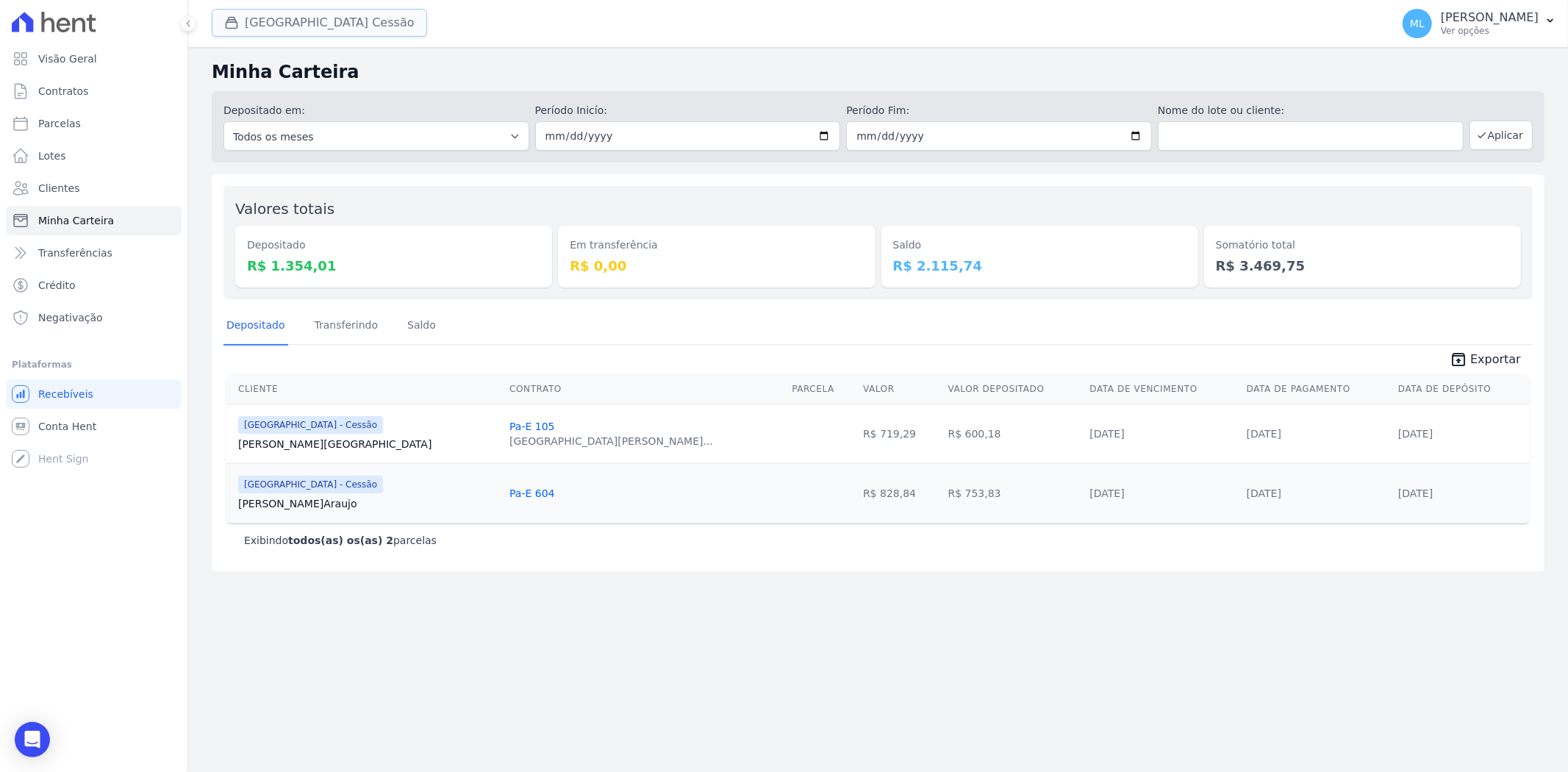
click at [296, 19] on button "Parque Do Planalto Cessão" at bounding box center [319, 22] width 215 height 28
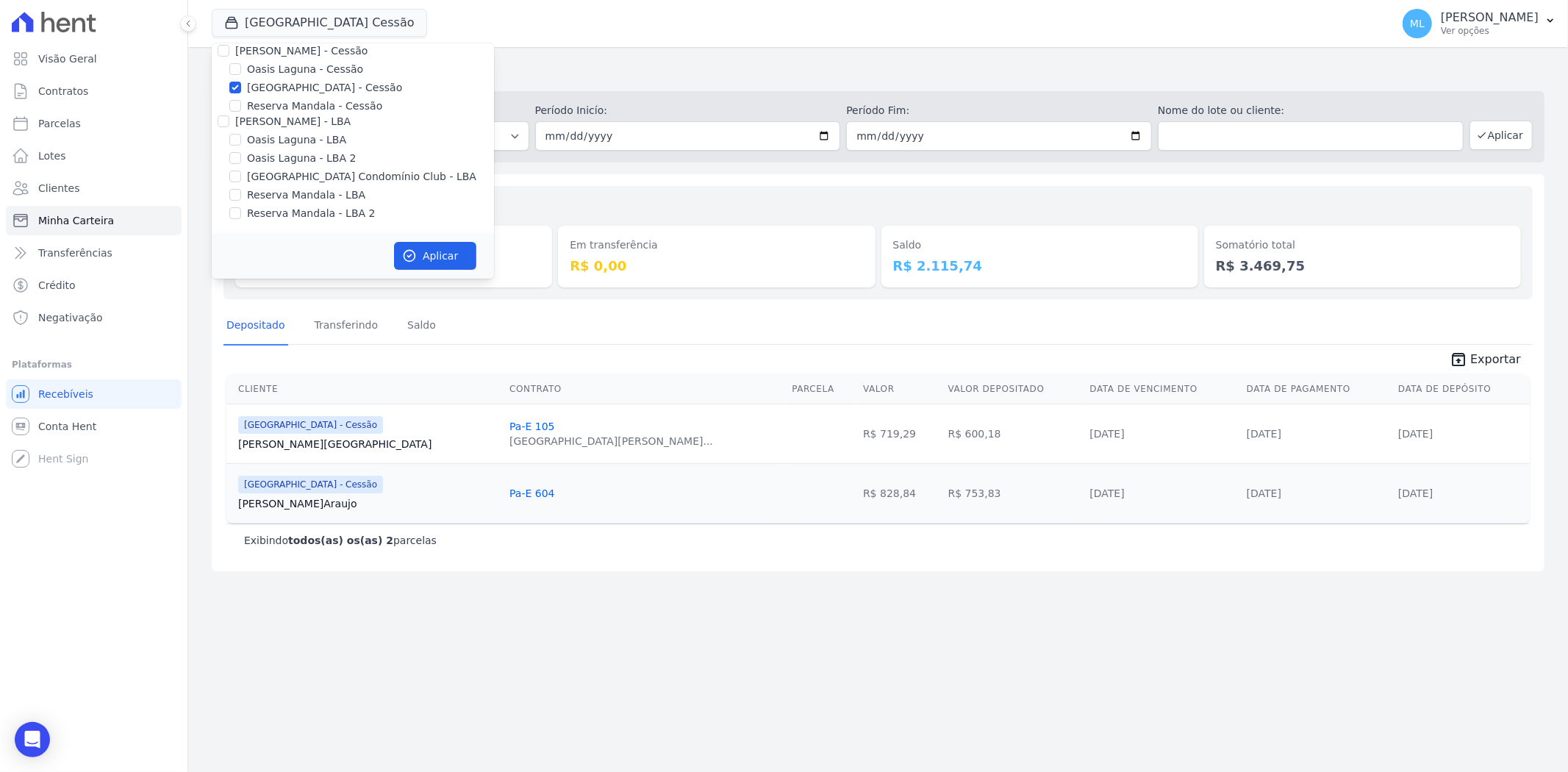
click at [292, 84] on label "Parque do Planalto - Cessão" at bounding box center [324, 87] width 156 height 15
click at [241, 84] on input "Parque do Planalto - Cessão" at bounding box center [235, 87] width 12 height 12
checkbox input "false"
click at [287, 78] on label "Areias do Planalto" at bounding box center [293, 81] width 92 height 15
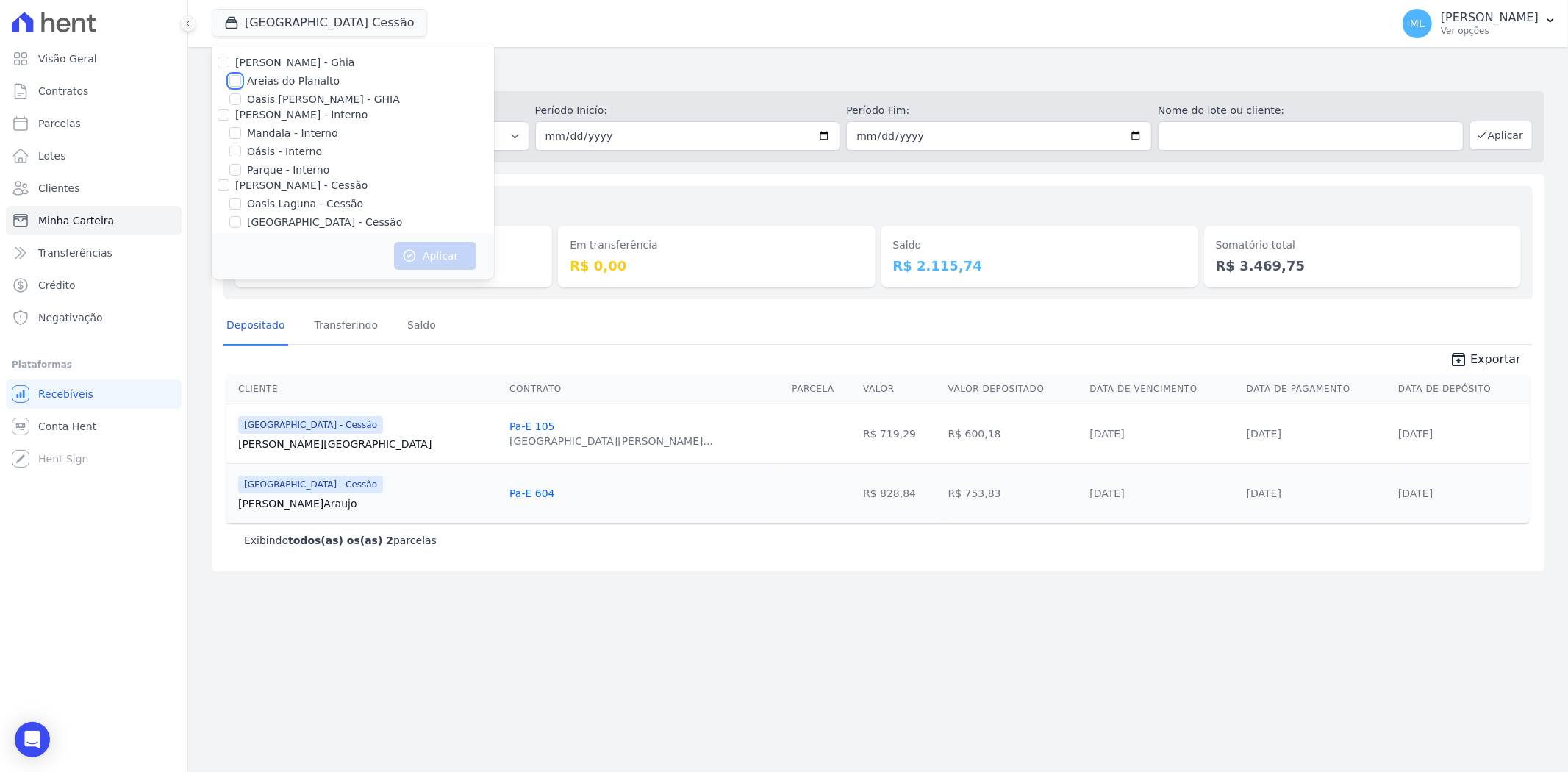
click at [241, 78] on input "Areias do Planalto" at bounding box center [235, 80] width 12 height 12
checkbox input "true"
click at [444, 253] on button "Aplicar" at bounding box center [435, 255] width 83 height 28
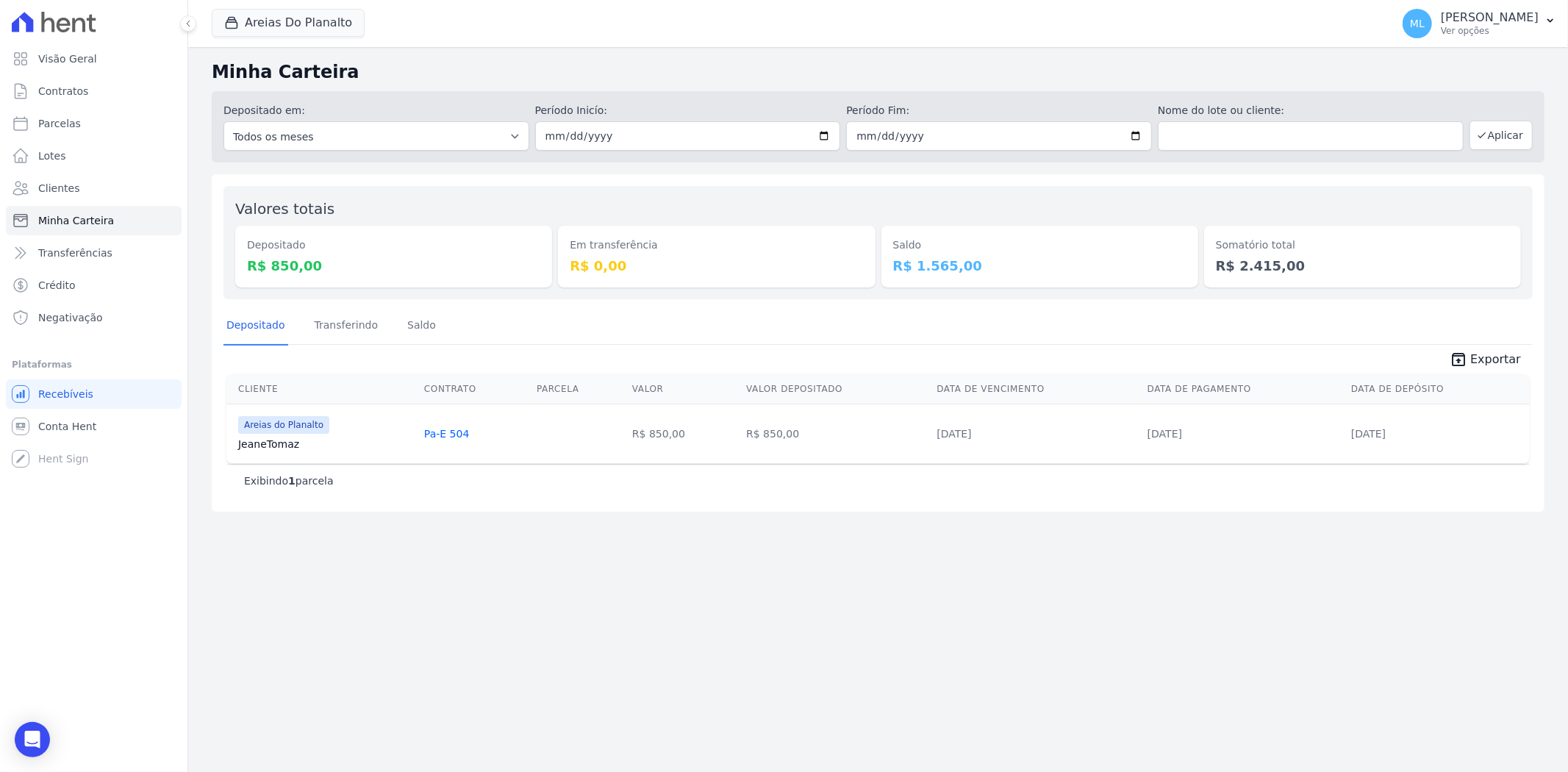
drag, startPoint x: 576, startPoint y: 191, endPoint x: 483, endPoint y: 121, distance: 116.4
click at [576, 189] on div "Valores totais Depositado R$ 850,00 Em transferência R$ 0,00 Saldo R$ 1.565,00 …" at bounding box center [877, 242] width 1309 height 113
click at [270, 7] on div "Areias Do Planalto Celina Guimaraes - Ghia Areias do Planalto Oasis Celina Guim…" at bounding box center [798, 23] width 1173 height 49
click at [281, 19] on button "Areias Do Planalto" at bounding box center [288, 22] width 153 height 28
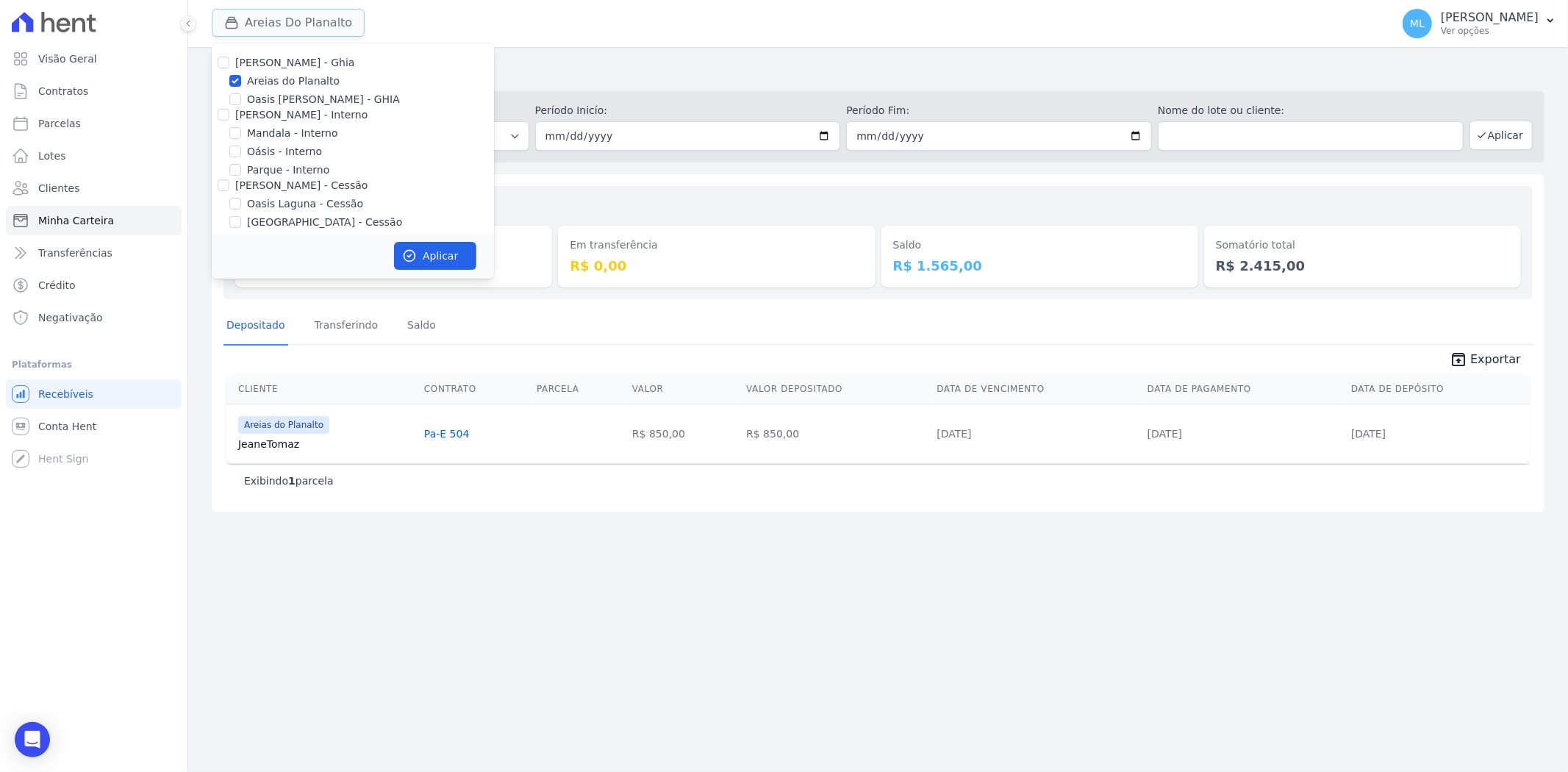
click at [281, 19] on button "Areias Do Planalto" at bounding box center [288, 22] width 153 height 28
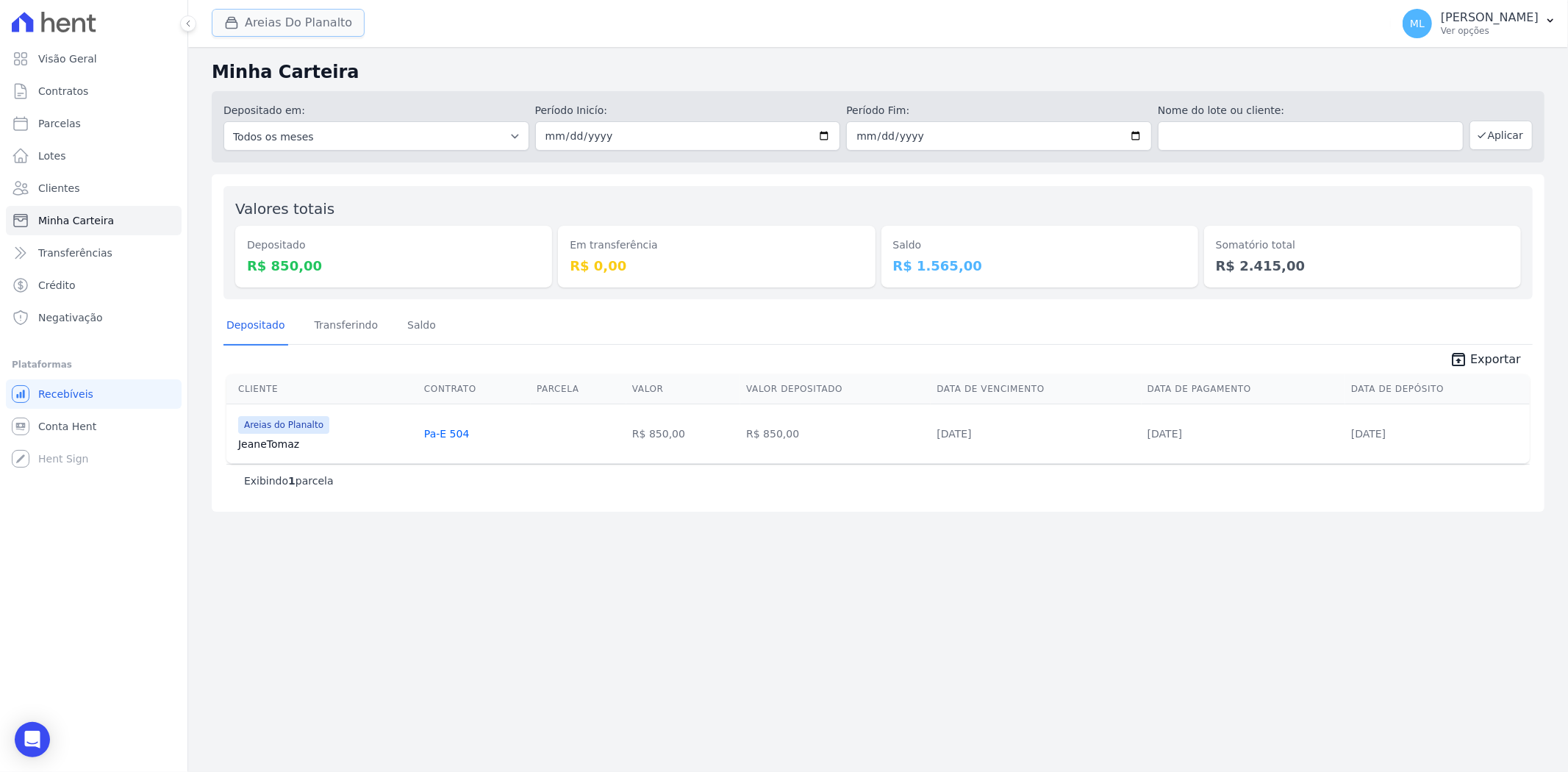
click at [287, 27] on button "Areias Do Planalto" at bounding box center [288, 22] width 153 height 28
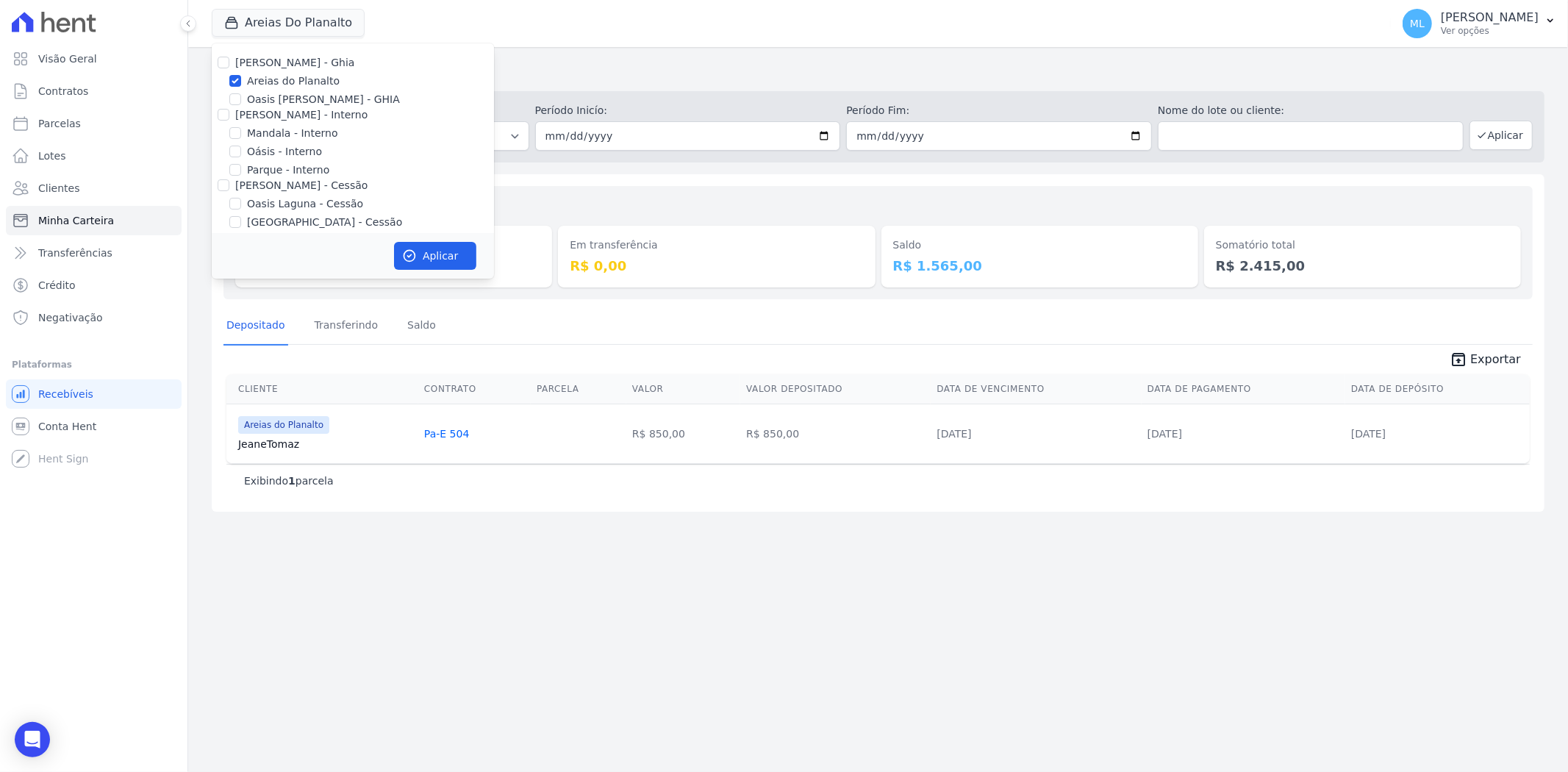
click at [303, 82] on label "Areias do Planalto" at bounding box center [293, 81] width 92 height 15
click at [241, 82] on input "Areias do Planalto" at bounding box center [235, 80] width 12 height 12
checkbox input "false"
click at [313, 199] on label "Reserva Mandala - LBA" at bounding box center [306, 195] width 118 height 15
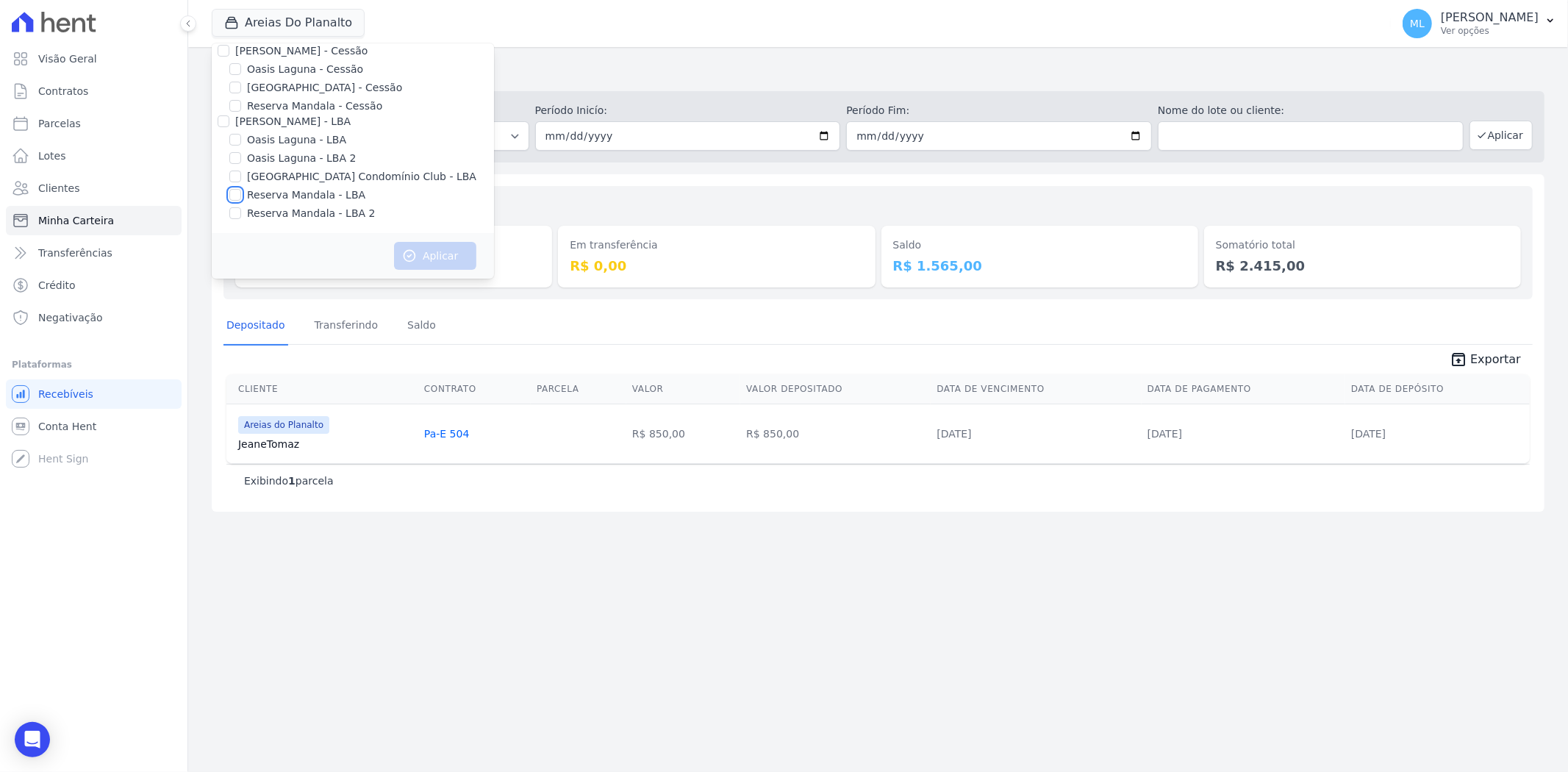
click at [241, 199] on input "Reserva Mandala - LBA" at bounding box center [235, 195] width 12 height 12
checkbox input "true"
drag, startPoint x: 310, startPoint y: 212, endPoint x: 319, endPoint y: 213, distance: 9.1
click at [312, 212] on label "Reserva Mandala - LBA 2" at bounding box center [311, 213] width 128 height 15
click at [241, 212] on input "Reserva Mandala - LBA 2" at bounding box center [235, 213] width 12 height 12
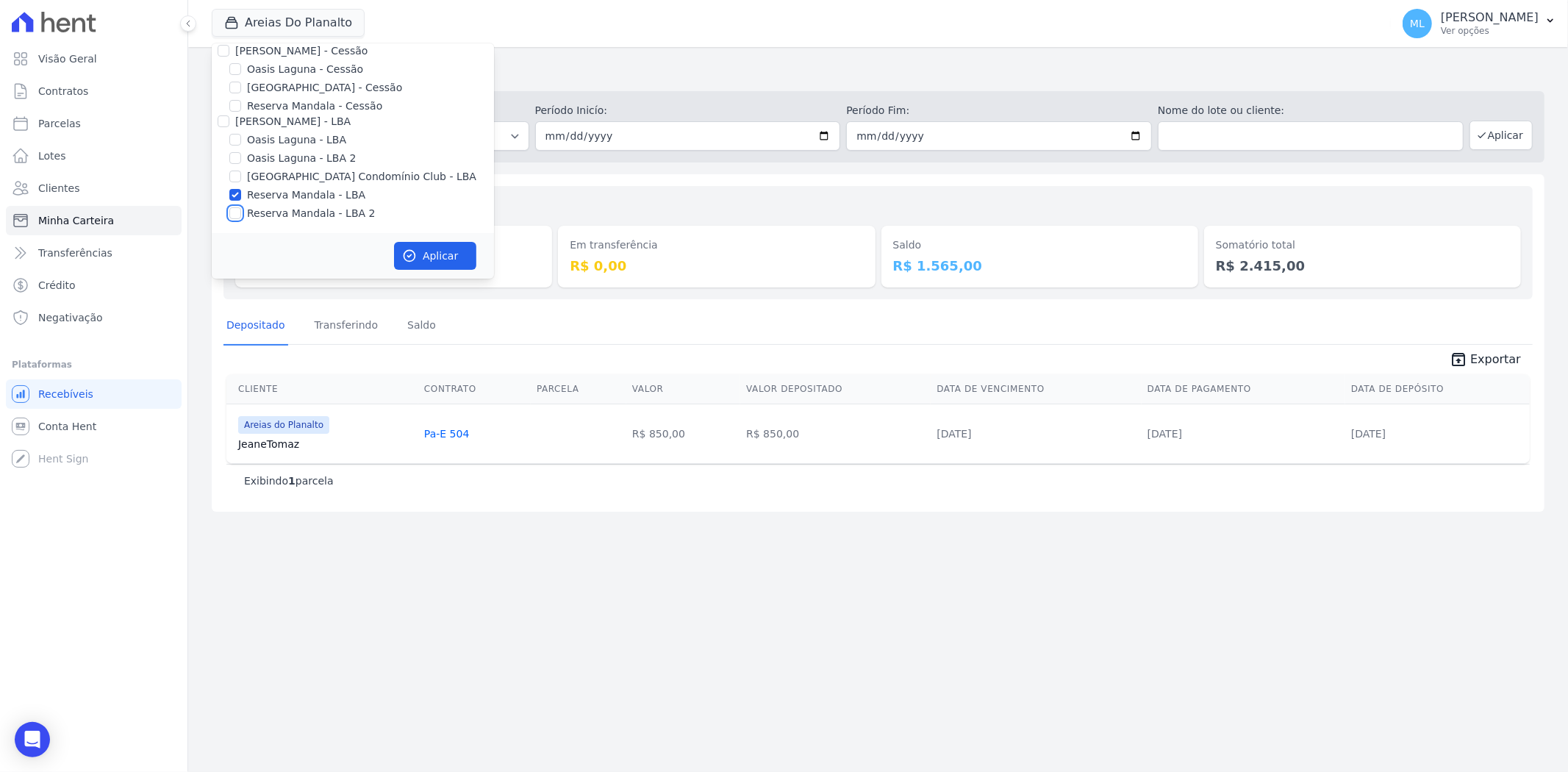
checkbox input "true"
click at [438, 251] on button "Aplicar" at bounding box center [435, 255] width 83 height 28
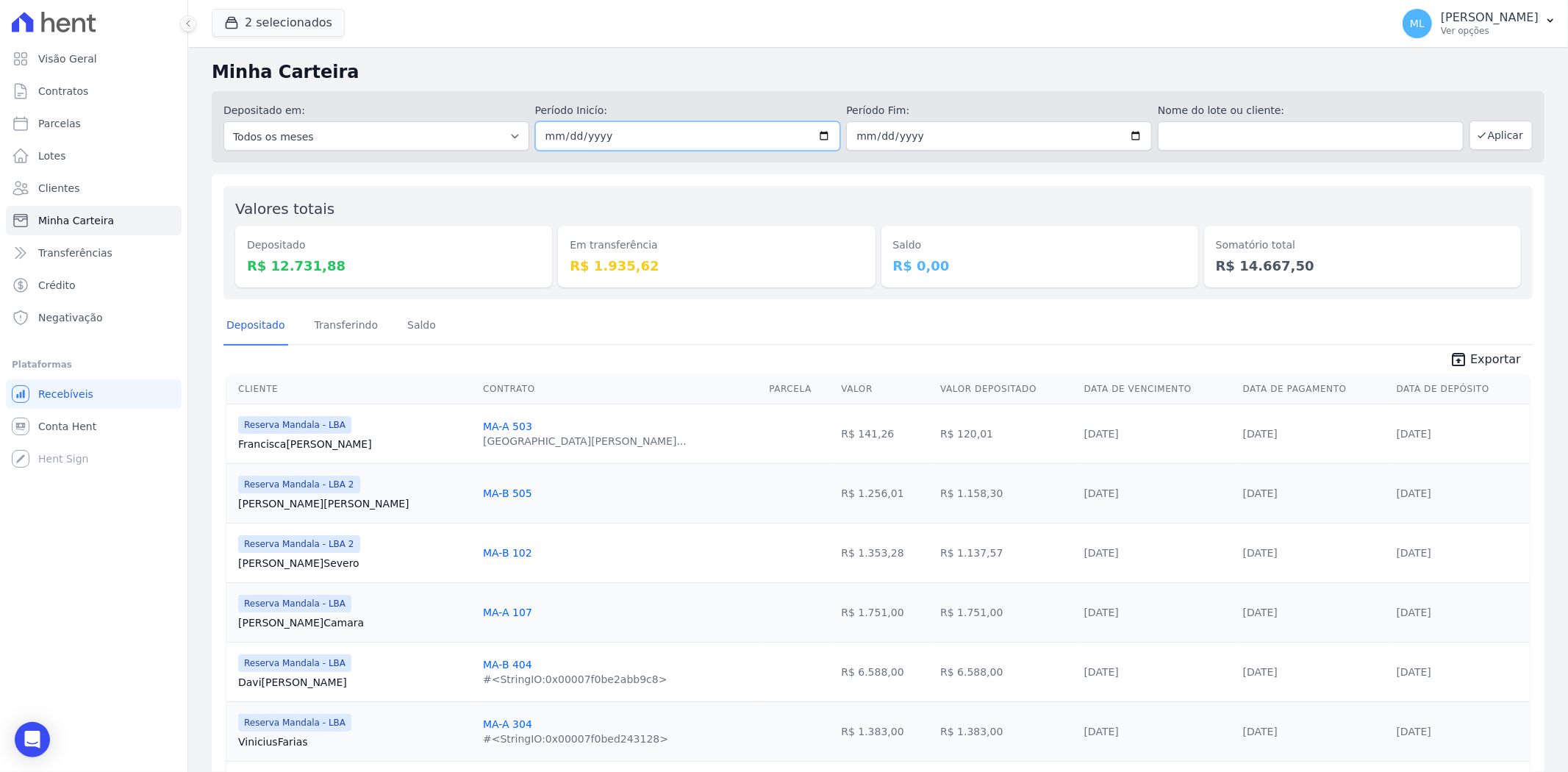
click at [818, 138] on input "2025-09-29" at bounding box center [688, 135] width 306 height 29
click at [813, 196] on div "Valores totais Depositado R$ 12.731,88 Em transferência R$ 1.935,62 Saldo R$ 0,…" at bounding box center [877, 242] width 1309 height 113
click at [290, 26] on button "2 selecionados" at bounding box center [278, 22] width 133 height 28
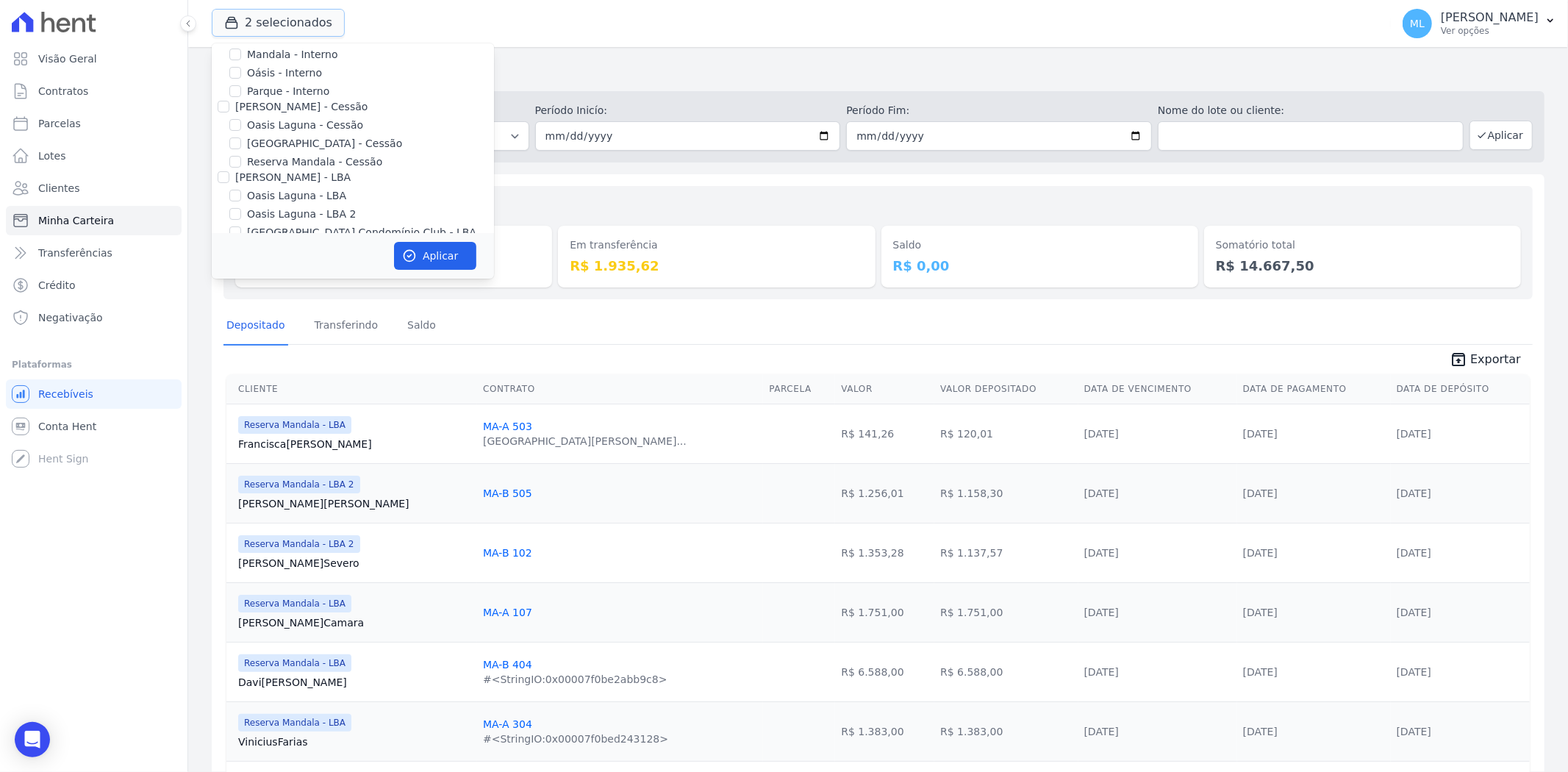
scroll to position [134, 0]
click at [649, 194] on div "Valores totais Depositado R$ 12.731,88 Em transferência R$ 1.935,62 Saldo R$ 0,…" at bounding box center [877, 242] width 1309 height 113
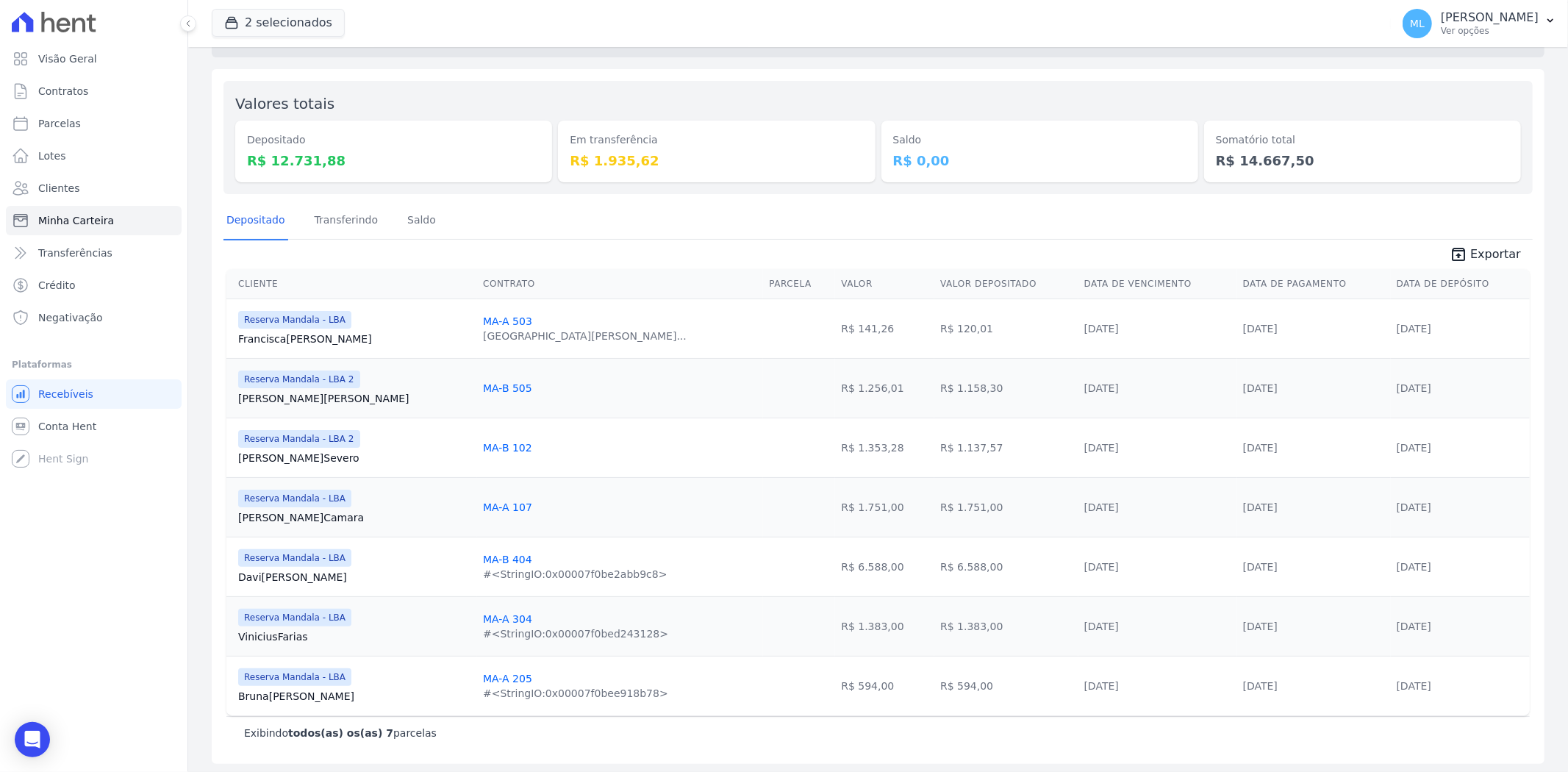
scroll to position [109, 0]
click at [284, 573] on link "Davi Silva" at bounding box center [355, 575] width 233 height 15
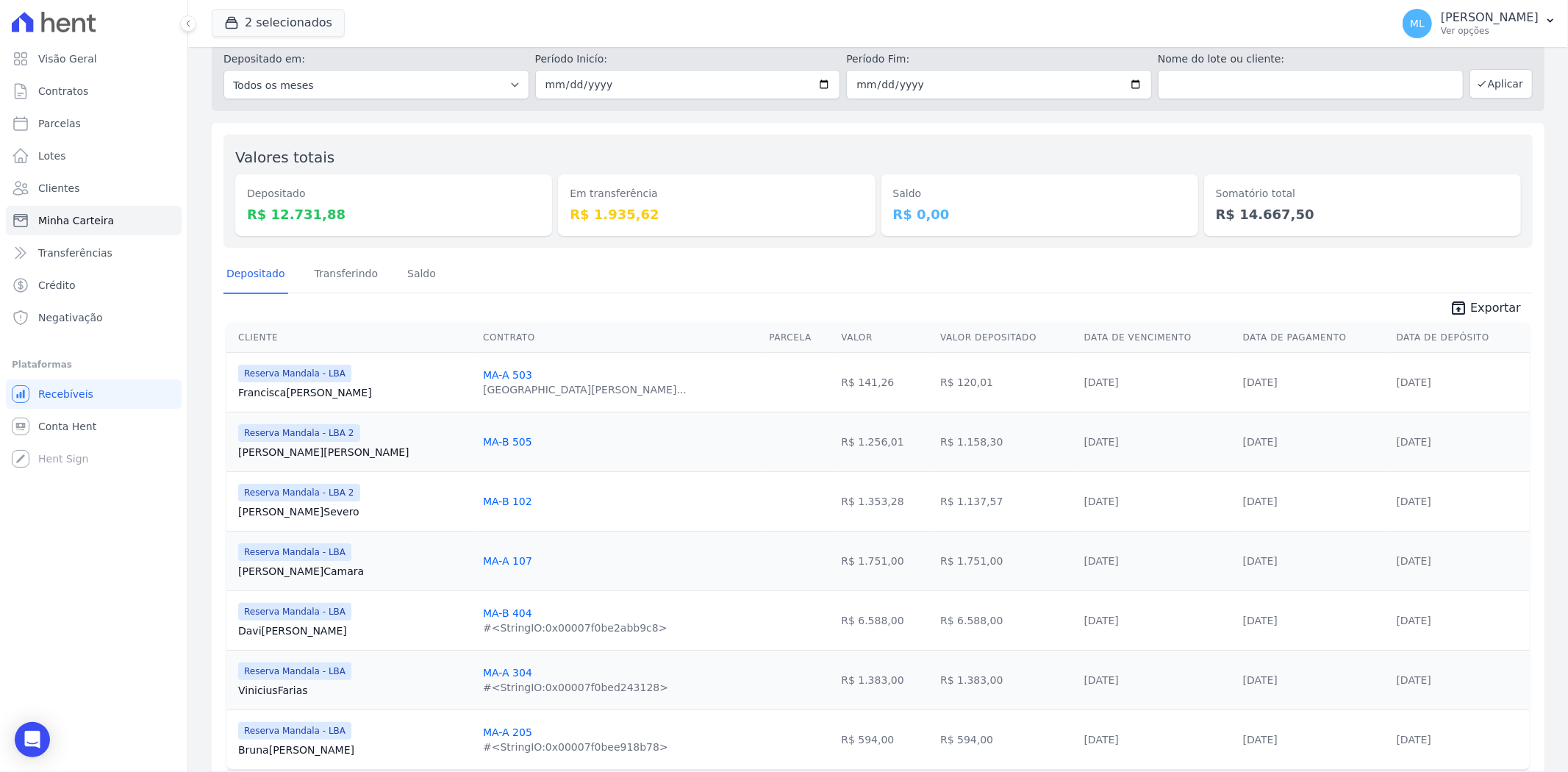
scroll to position [109, 0]
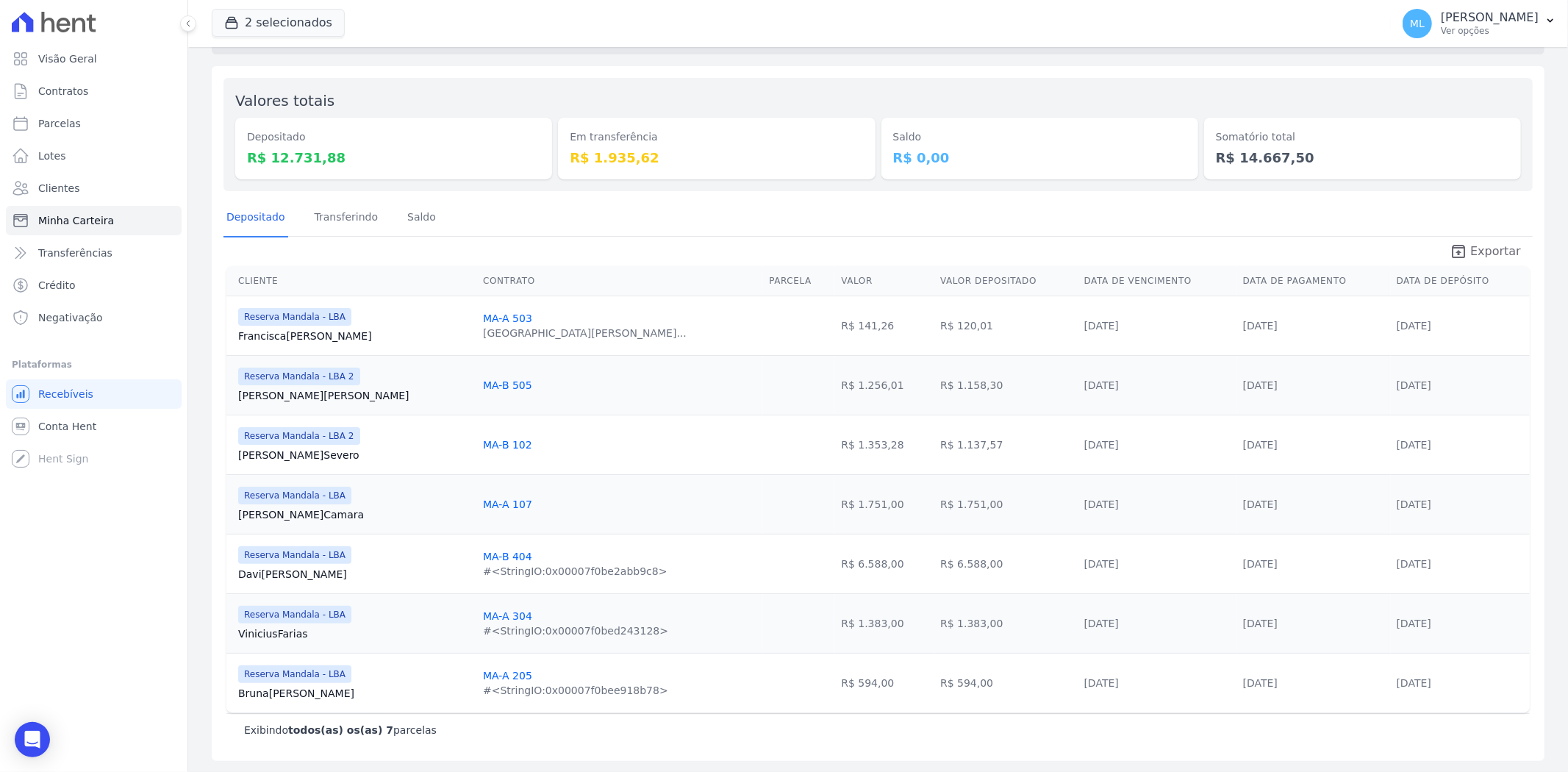
click at [1450, 251] on icon "unarchive" at bounding box center [1459, 252] width 18 height 18
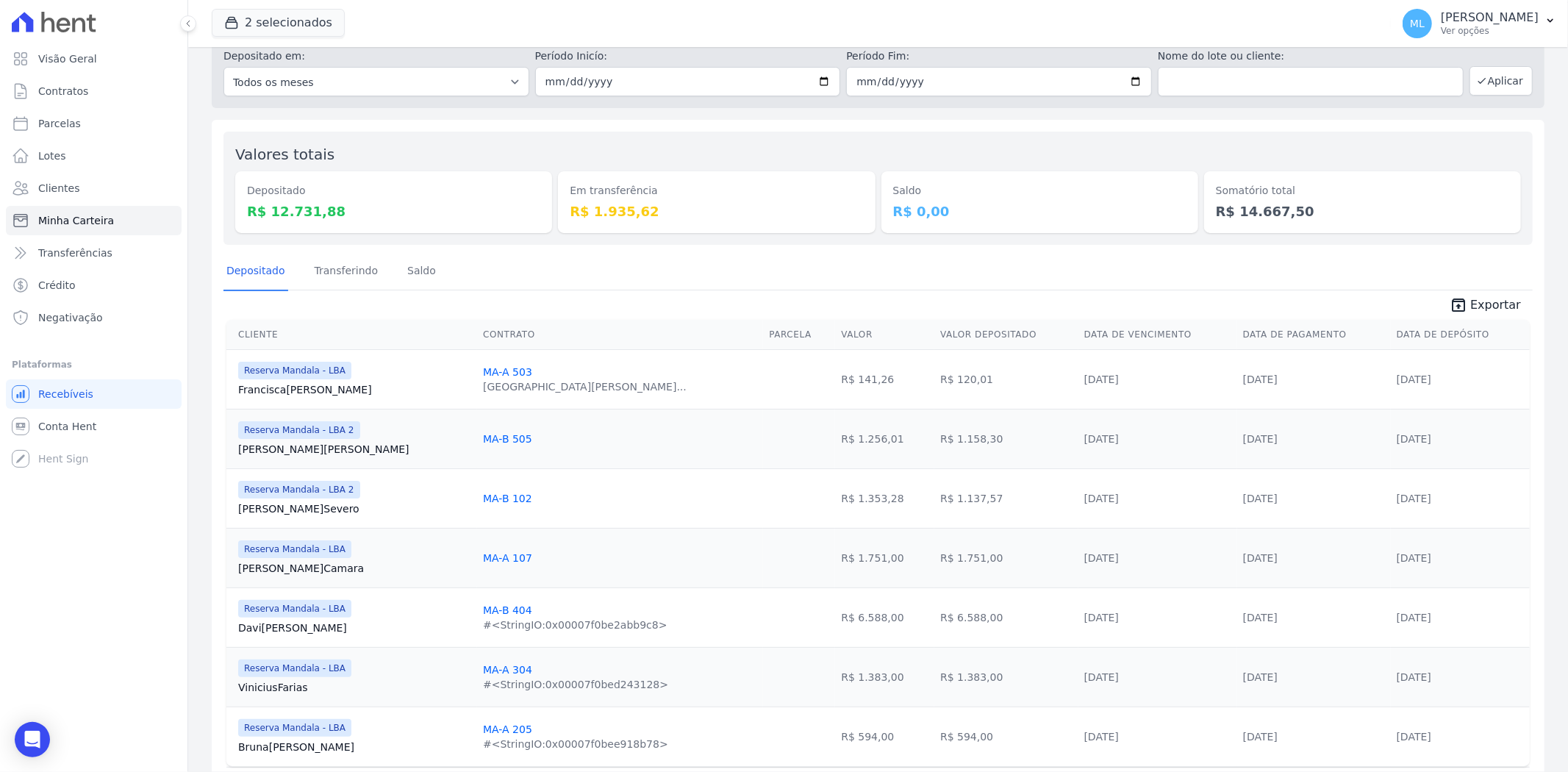
scroll to position [0, 0]
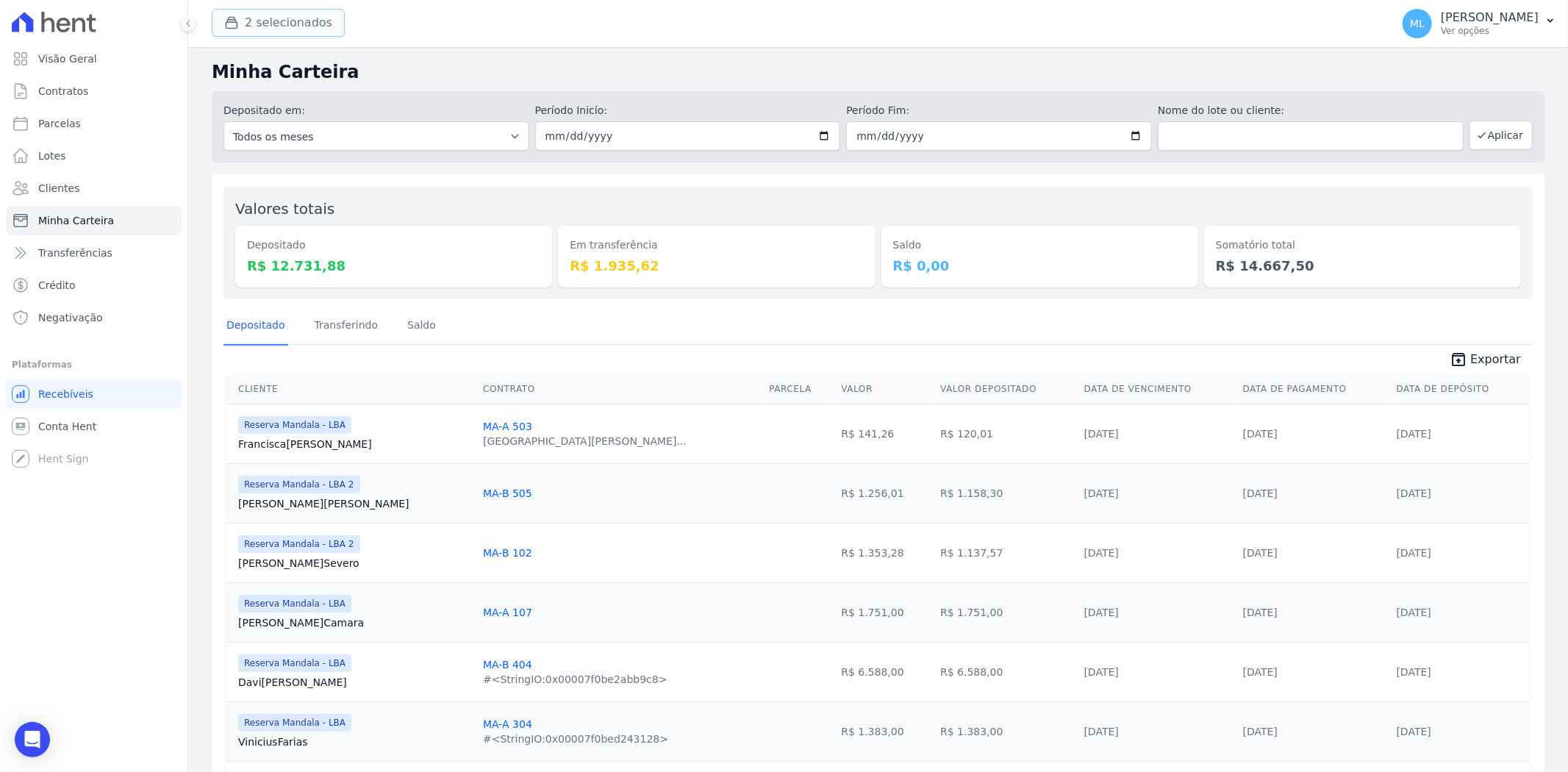
click at [308, 32] on button "2 selecionados" at bounding box center [278, 22] width 133 height 28
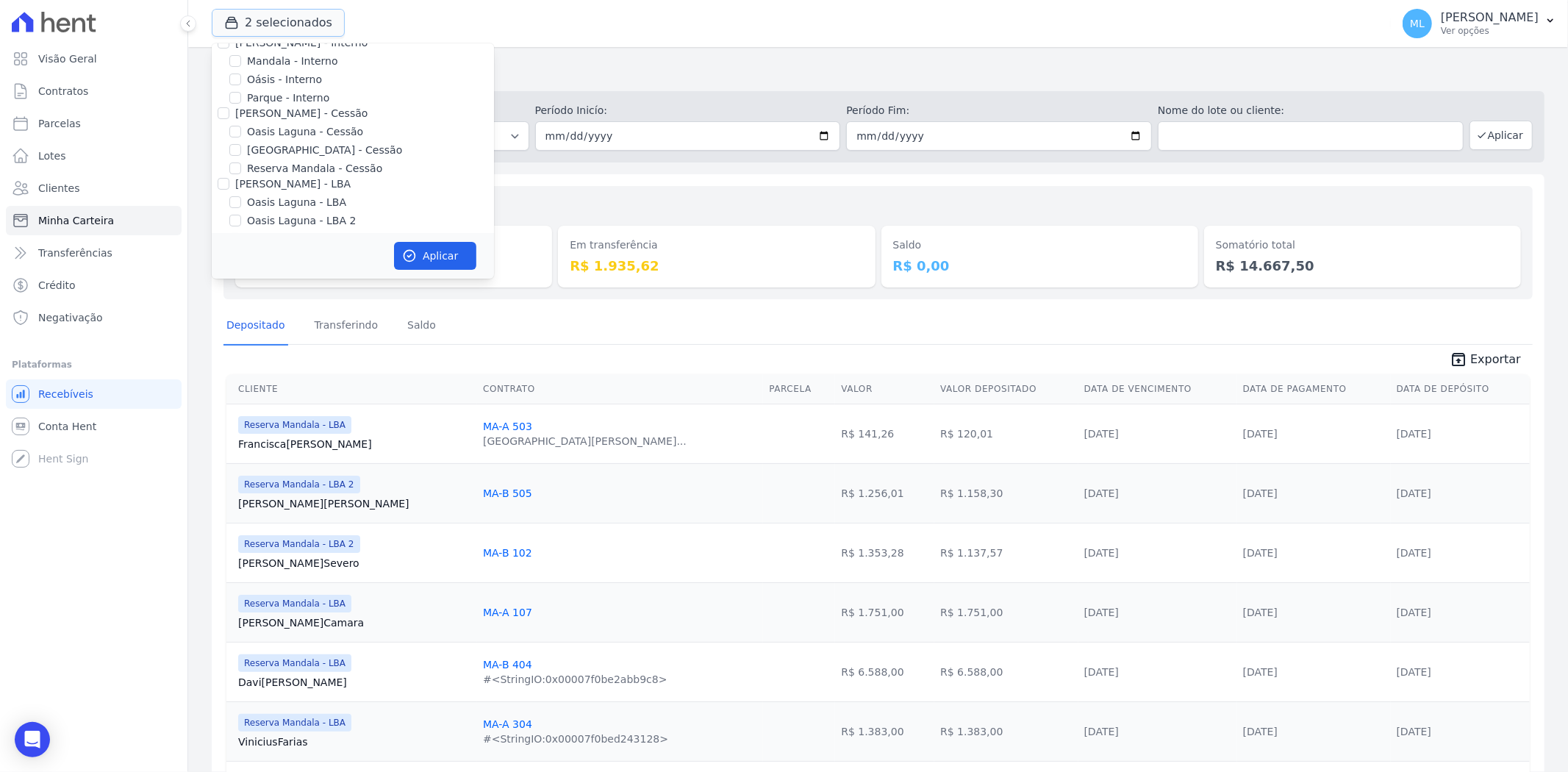
scroll to position [134, 0]
click at [282, 194] on label "Reserva Mandala - LBA" at bounding box center [306, 195] width 118 height 15
click at [241, 194] on input "Reserva Mandala - LBA" at bounding box center [235, 195] width 12 height 12
checkbox input "false"
click at [281, 212] on label "Reserva Mandala - LBA 2" at bounding box center [311, 213] width 128 height 15
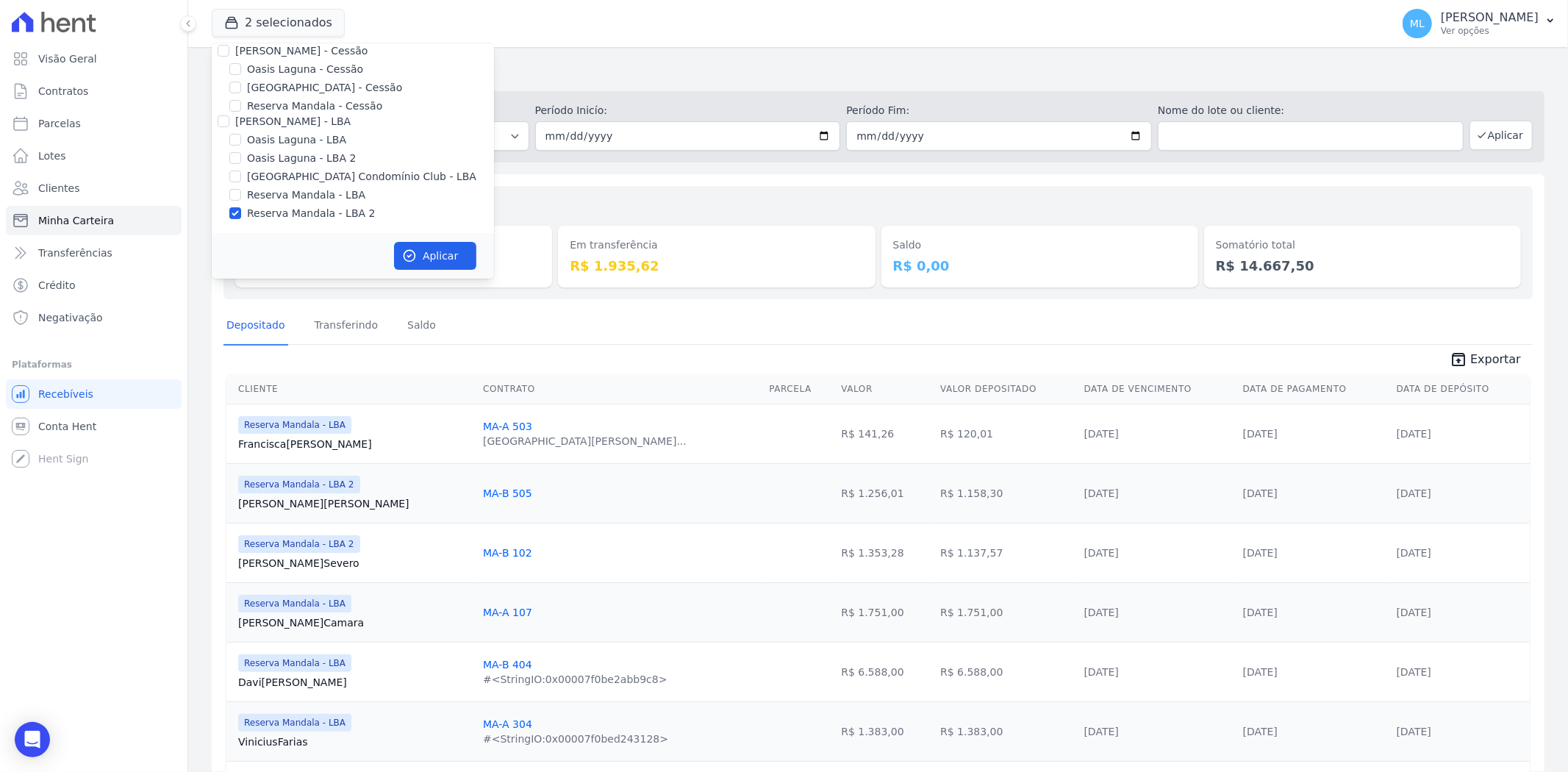
click at [241, 212] on input "Reserva Mandala - LBA 2" at bounding box center [235, 213] width 12 height 12
checkbox input "false"
click at [296, 104] on label "Reserva Mandala - Cessão" at bounding box center [315, 106] width 135 height 15
click at [241, 104] on input "Reserva Mandala - Cessão" at bounding box center [235, 105] width 12 height 12
checkbox input "true"
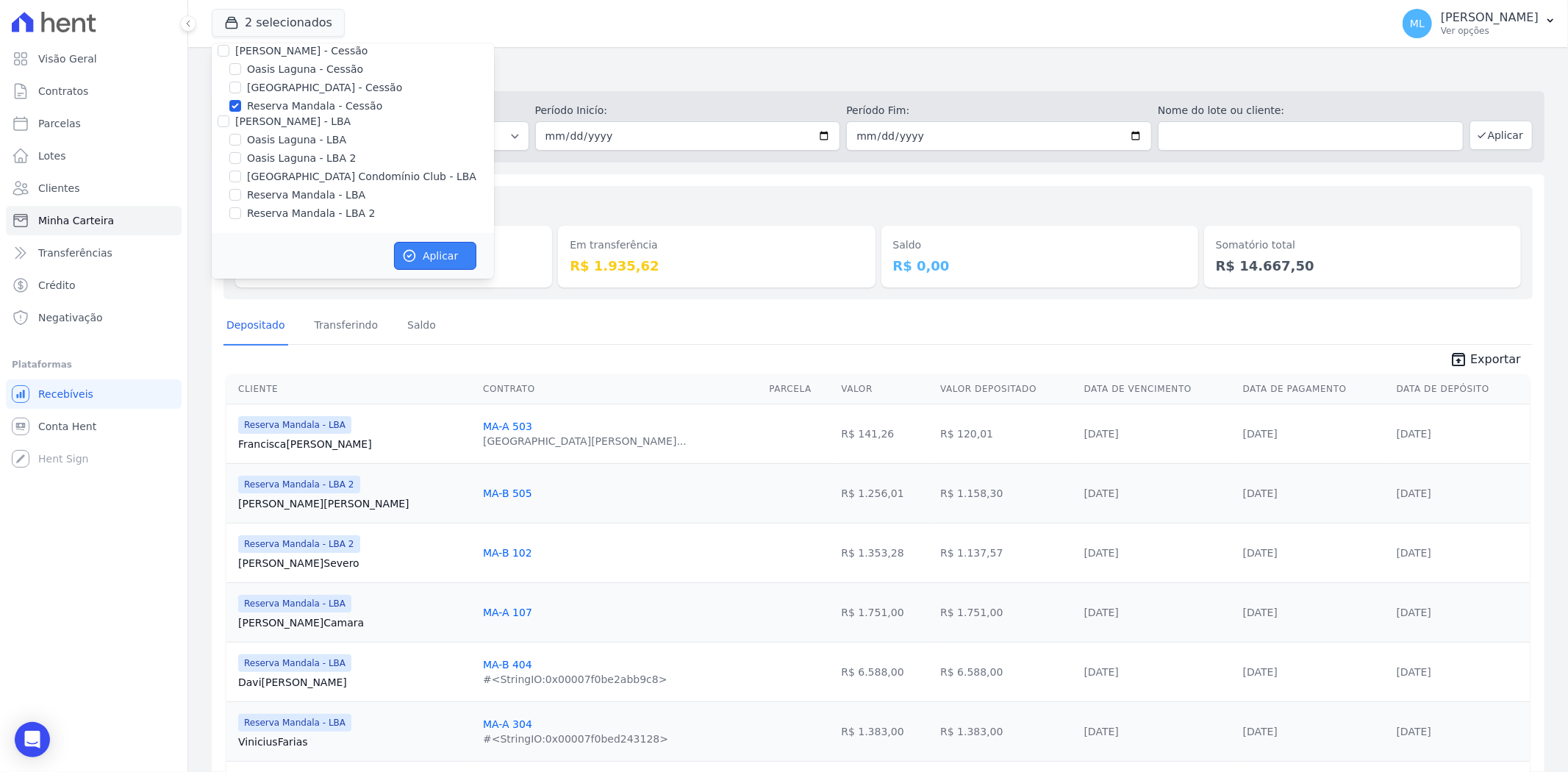
click at [434, 253] on button "Aplicar" at bounding box center [435, 255] width 83 height 28
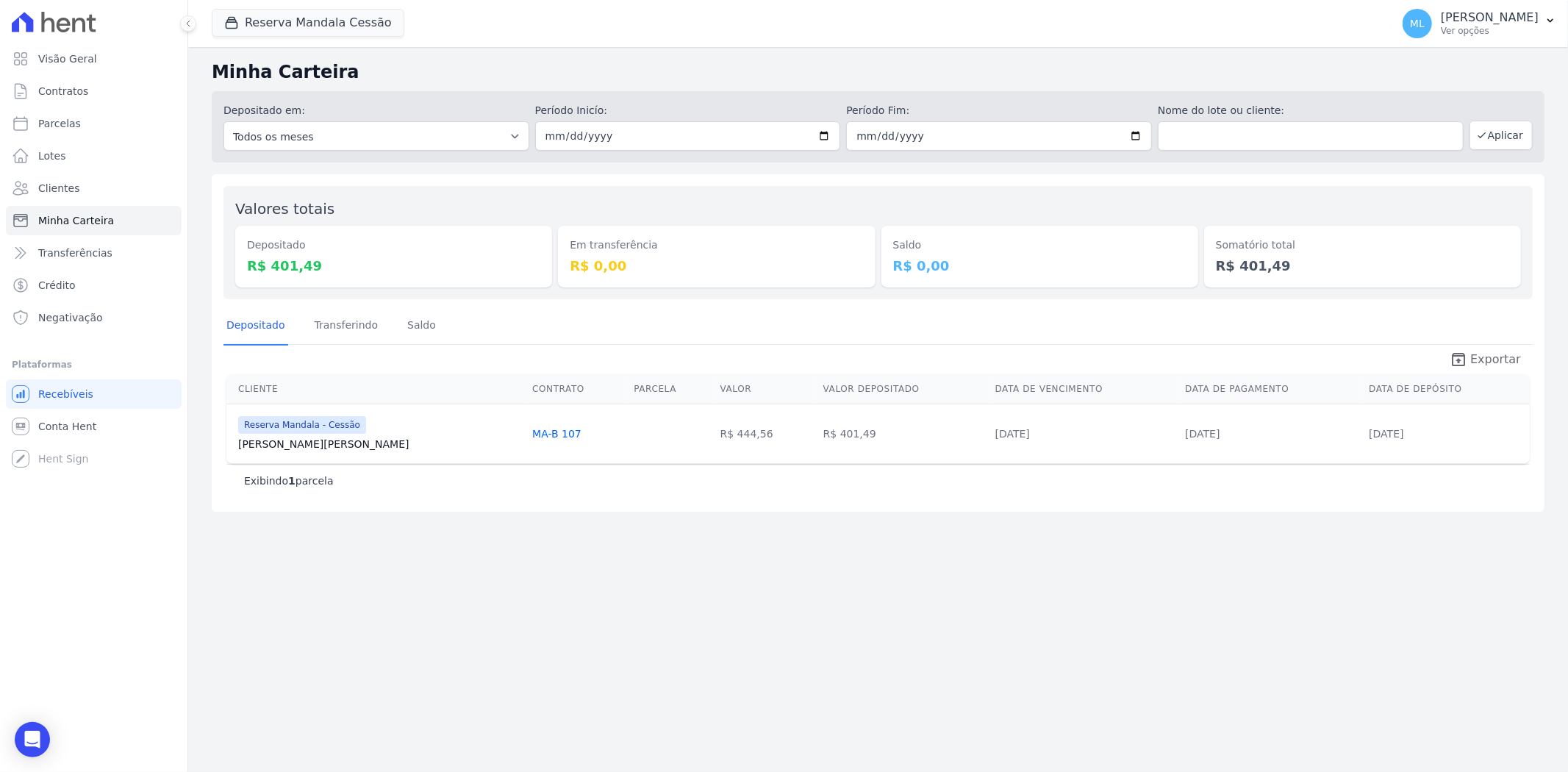
click at [1485, 363] on span "Exportar" at bounding box center [1495, 360] width 51 height 18
click at [301, 16] on button "Reserva Mandala Cessão" at bounding box center [308, 22] width 193 height 28
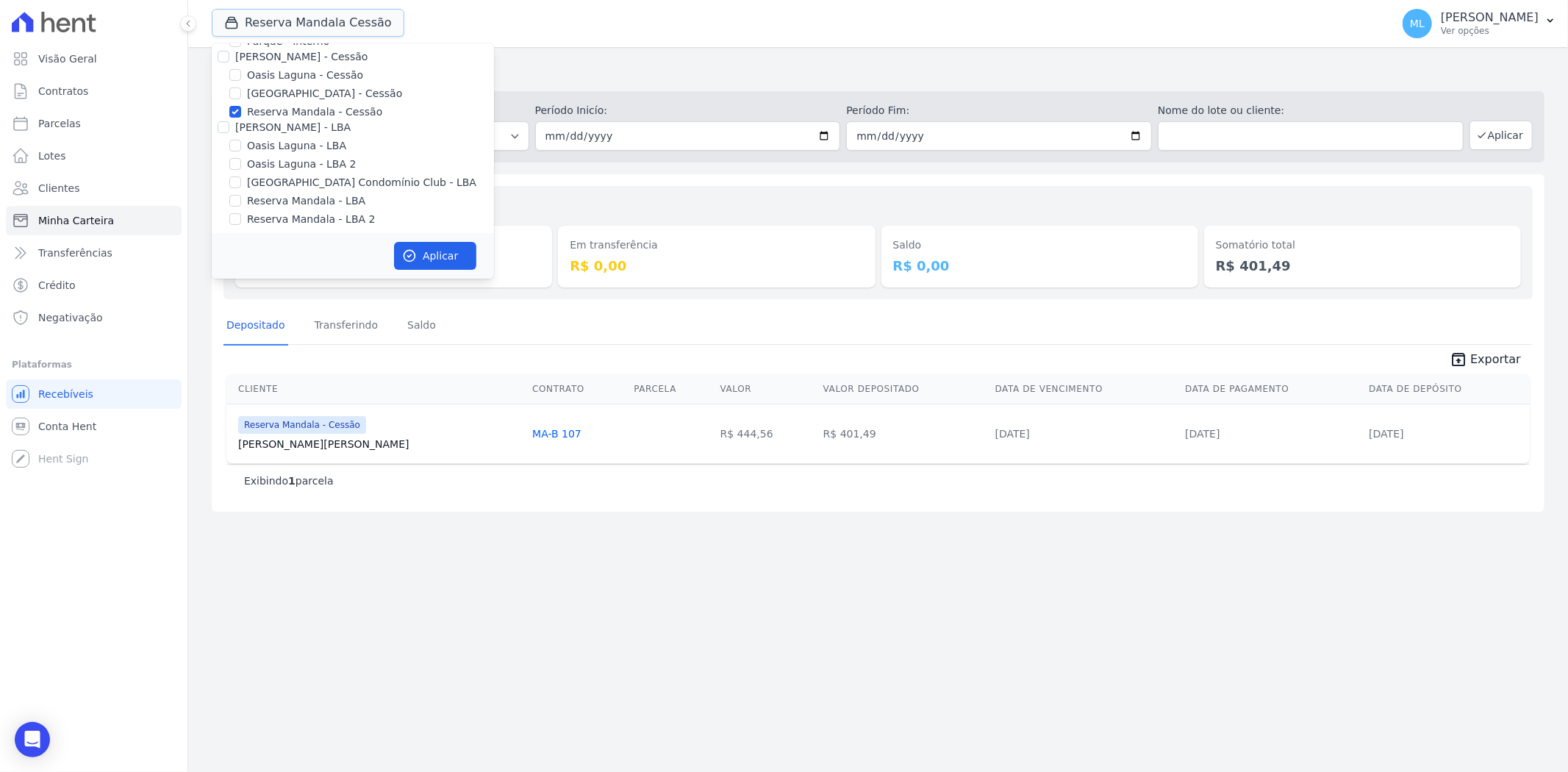
scroll to position [134, 0]
click at [304, 110] on label "Reserva Mandala - Cessão" at bounding box center [315, 106] width 135 height 15
click at [241, 110] on input "Reserva Mandala - Cessão" at bounding box center [235, 105] width 12 height 12
checkbox input "false"
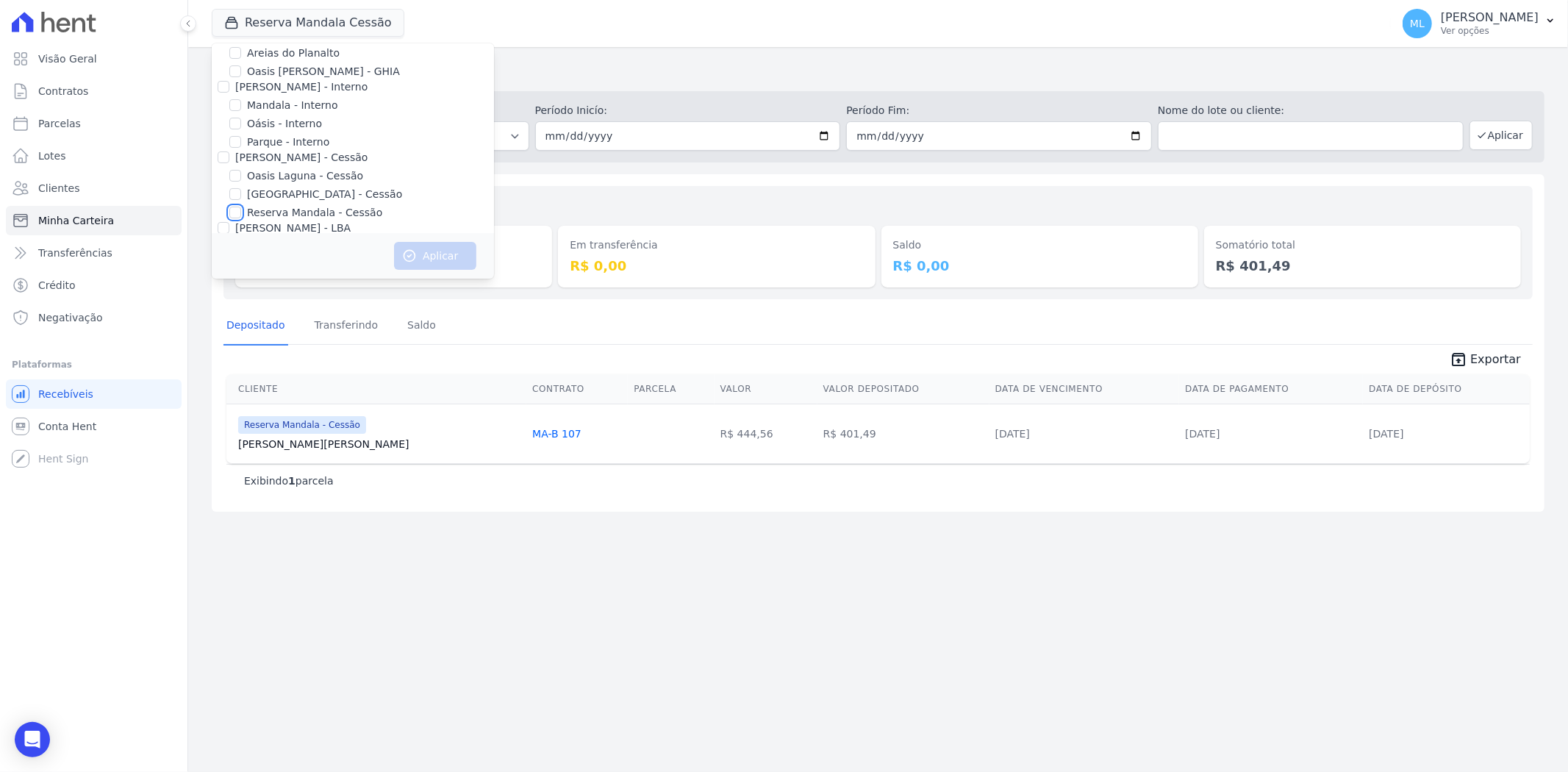
scroll to position [0, 0]
click at [298, 134] on label "Mandala - Interno" at bounding box center [292, 133] width 91 height 15
click at [241, 134] on input "Mandala - Interno" at bounding box center [235, 133] width 12 height 12
checkbox input "true"
click at [430, 255] on button "Aplicar" at bounding box center [435, 255] width 83 height 28
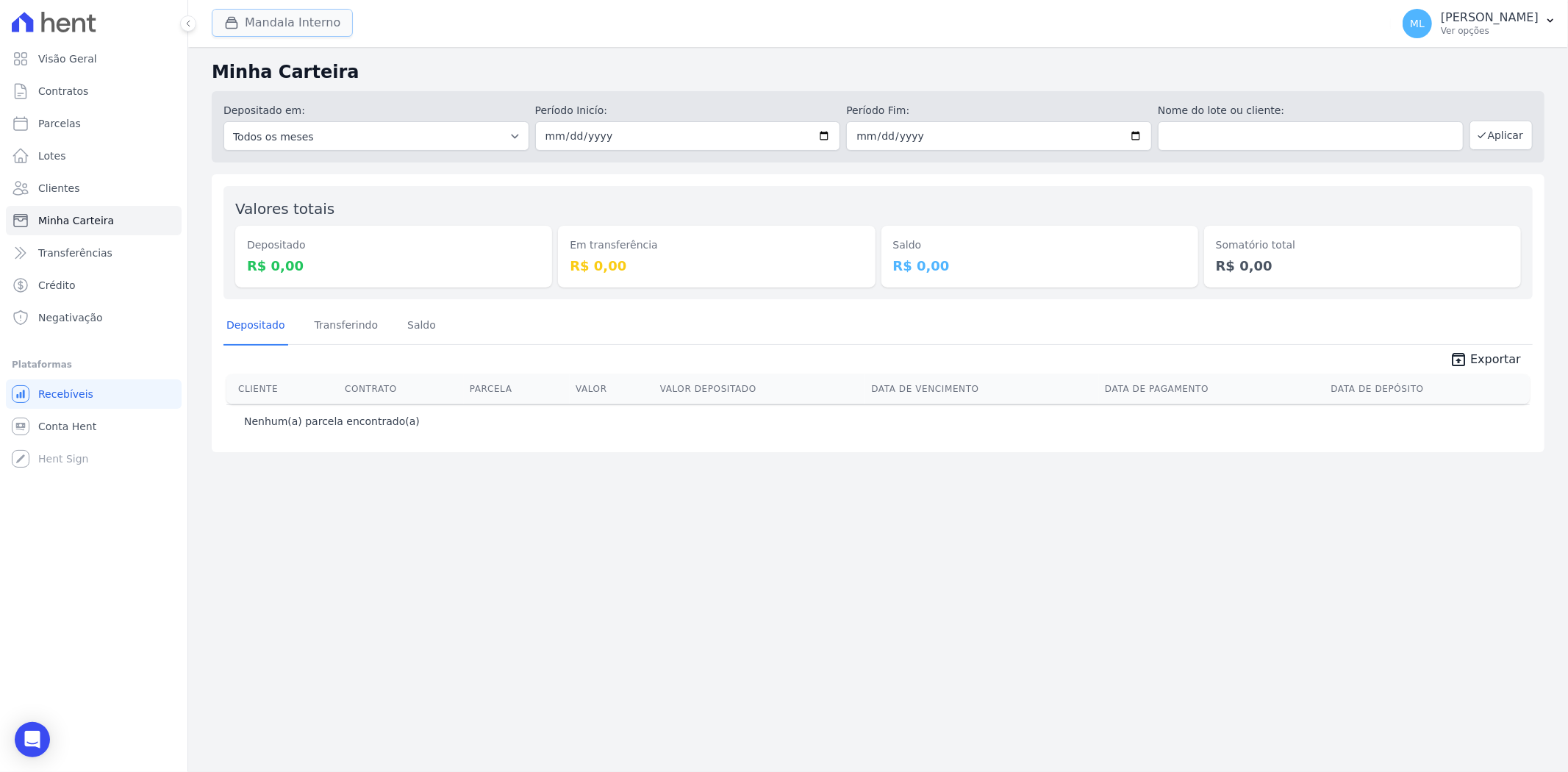
click at [285, 11] on button "Mandala Interno" at bounding box center [282, 22] width 141 height 28
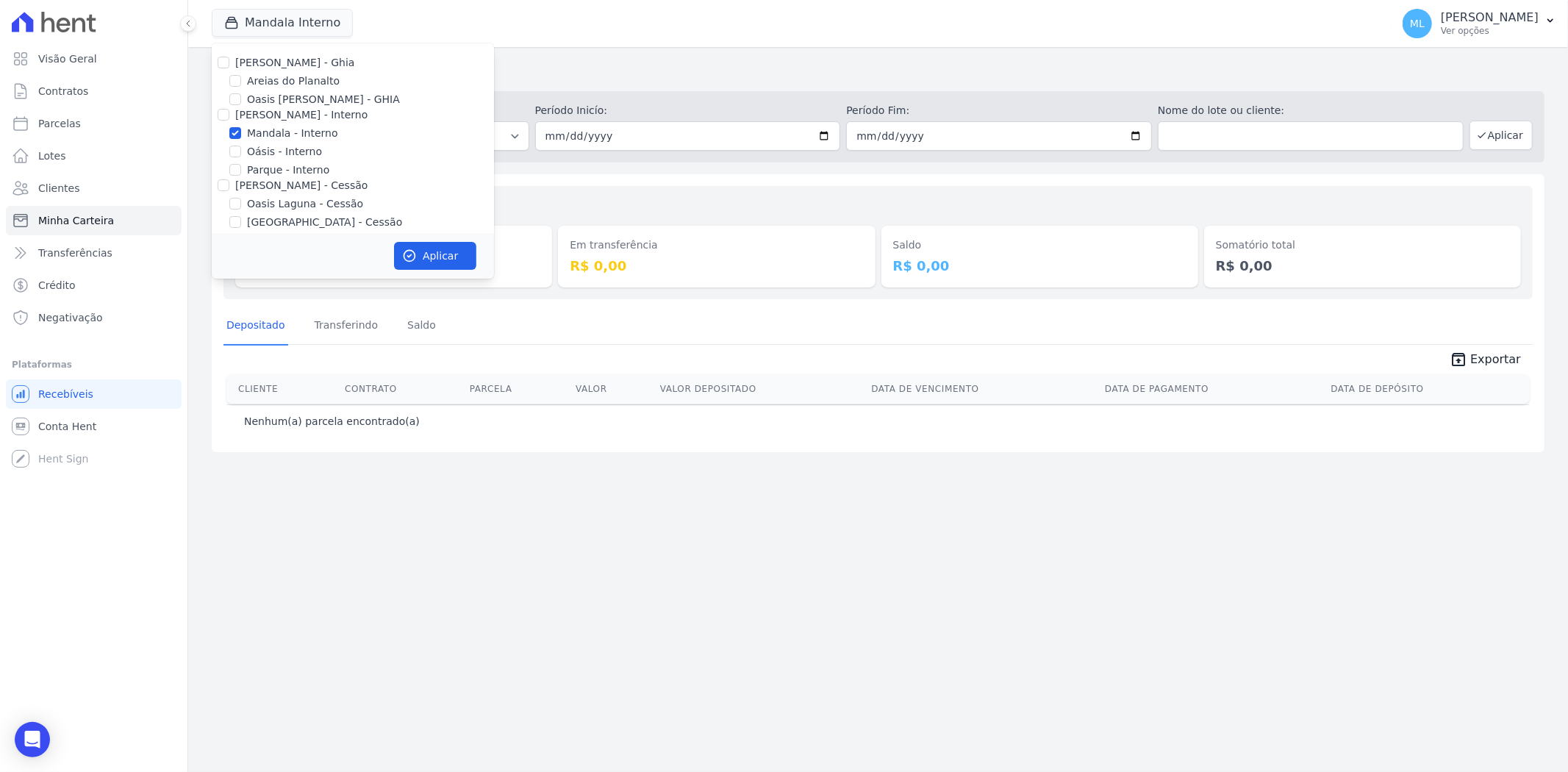
click at [299, 131] on label "Mandala - Interno" at bounding box center [292, 133] width 91 height 15
click at [241, 131] on input "Mandala - Interno" at bounding box center [235, 133] width 12 height 12
checkbox input "false"
click at [302, 104] on label "Reserva Mandala - Cessão" at bounding box center [315, 106] width 135 height 15
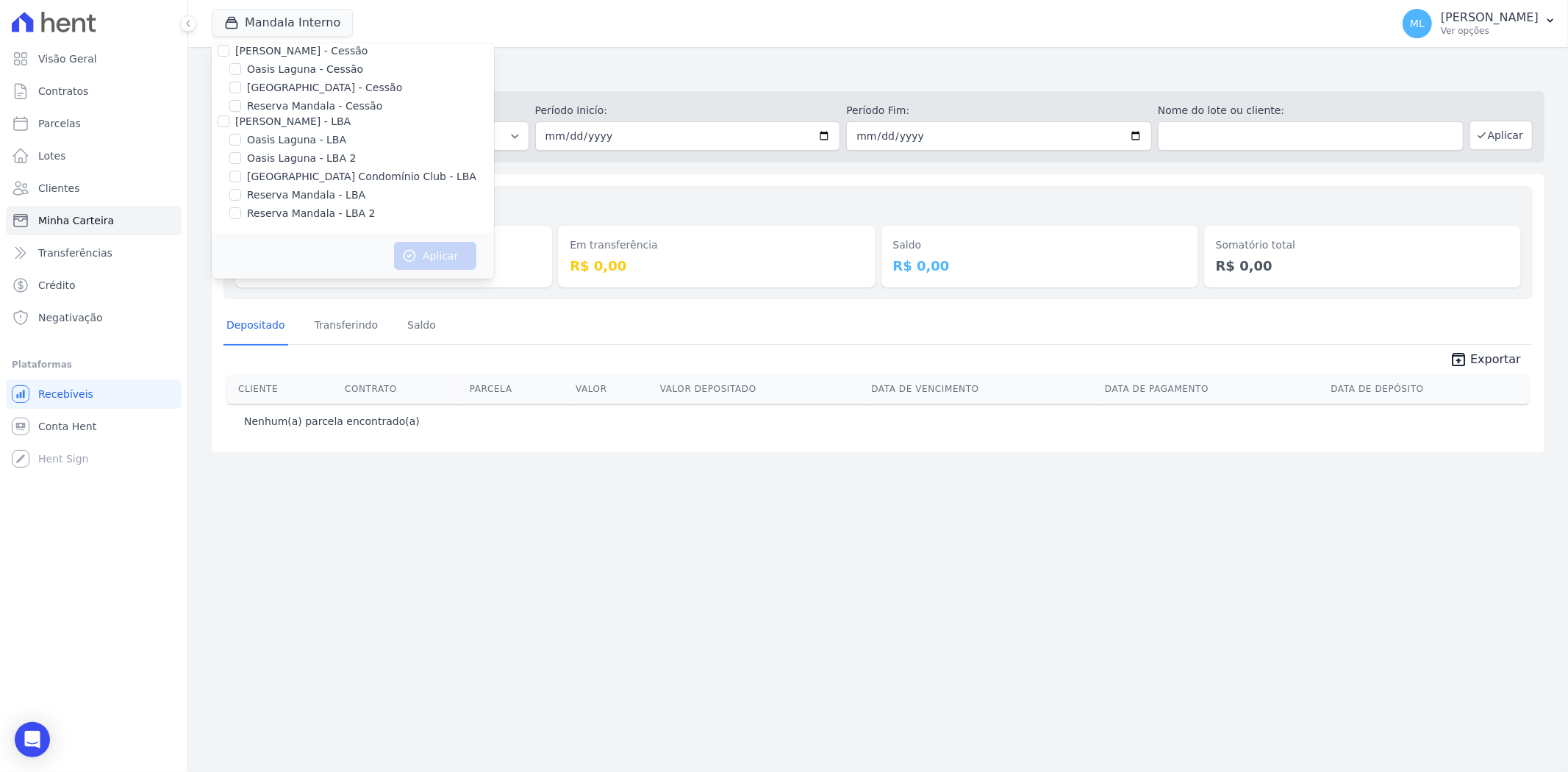
click at [241, 104] on input "Reserva Mandala - Cessão" at bounding box center [235, 105] width 12 height 12
checkbox input "true"
click at [428, 245] on button "Aplicar" at bounding box center [435, 255] width 83 height 28
